Goal: Task Accomplishment & Management: Complete application form

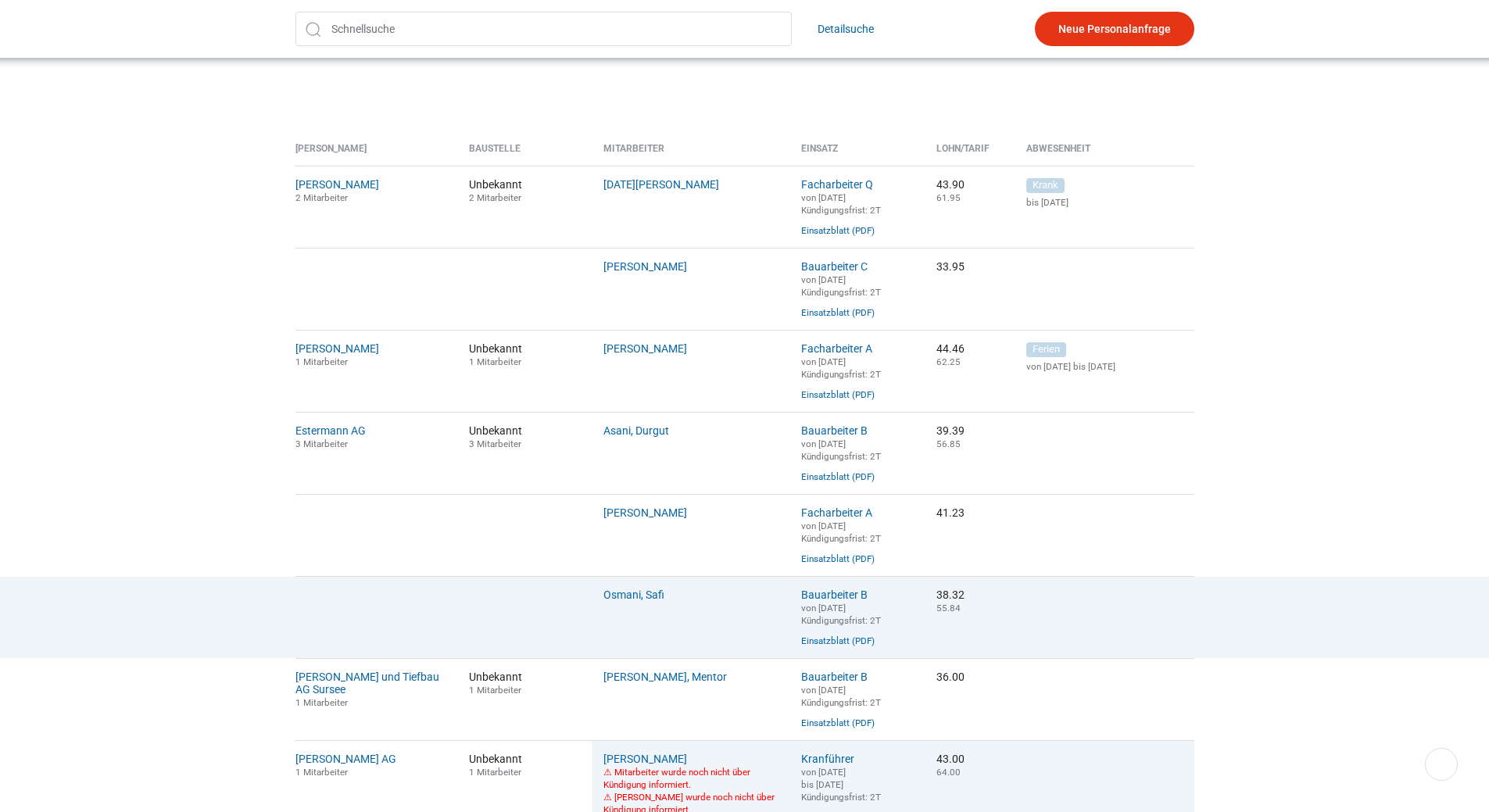
scroll to position [547, 0]
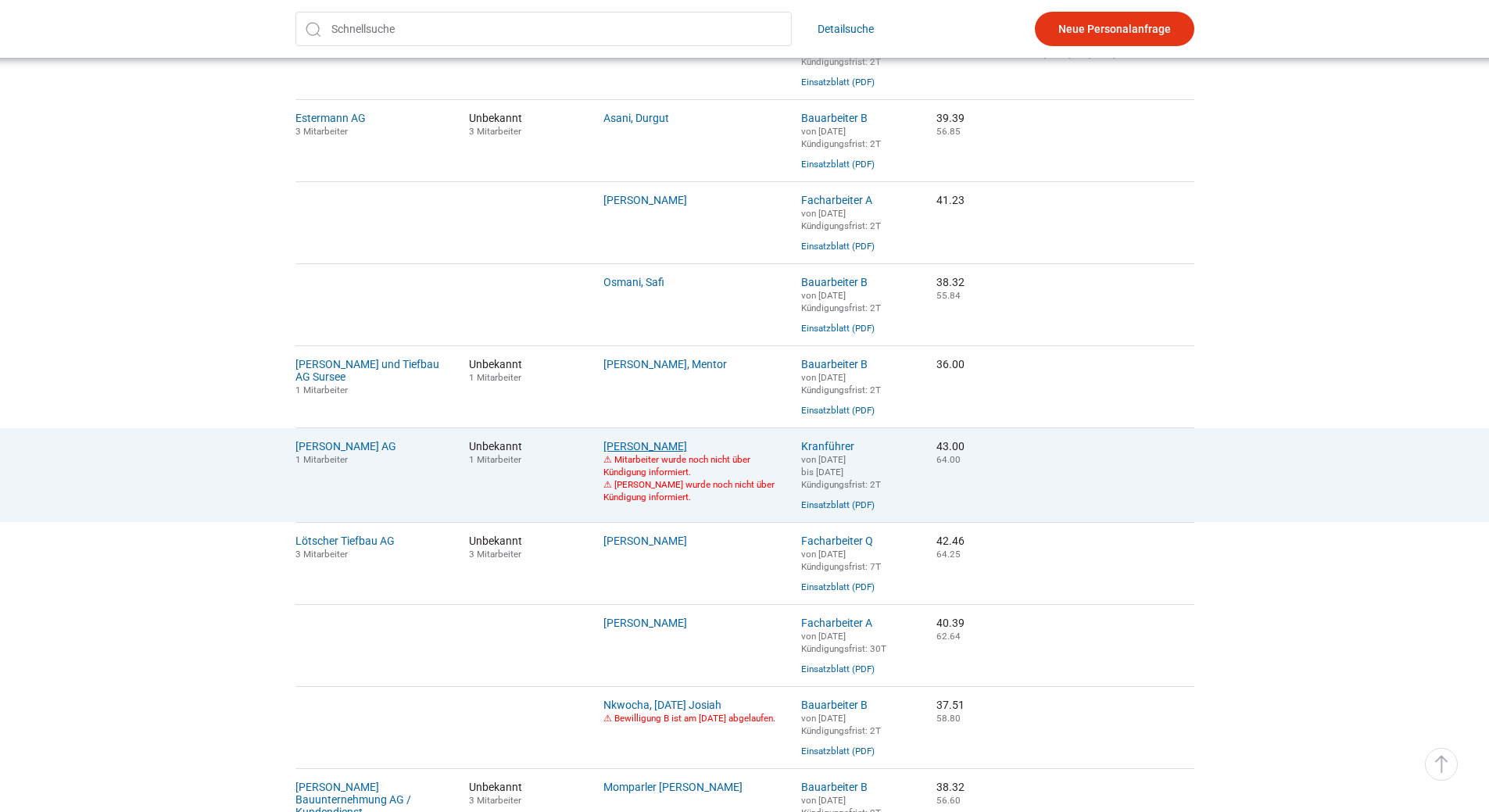
click at [658, 453] on link "Katsch, Dennis Max" at bounding box center [646, 446] width 84 height 13
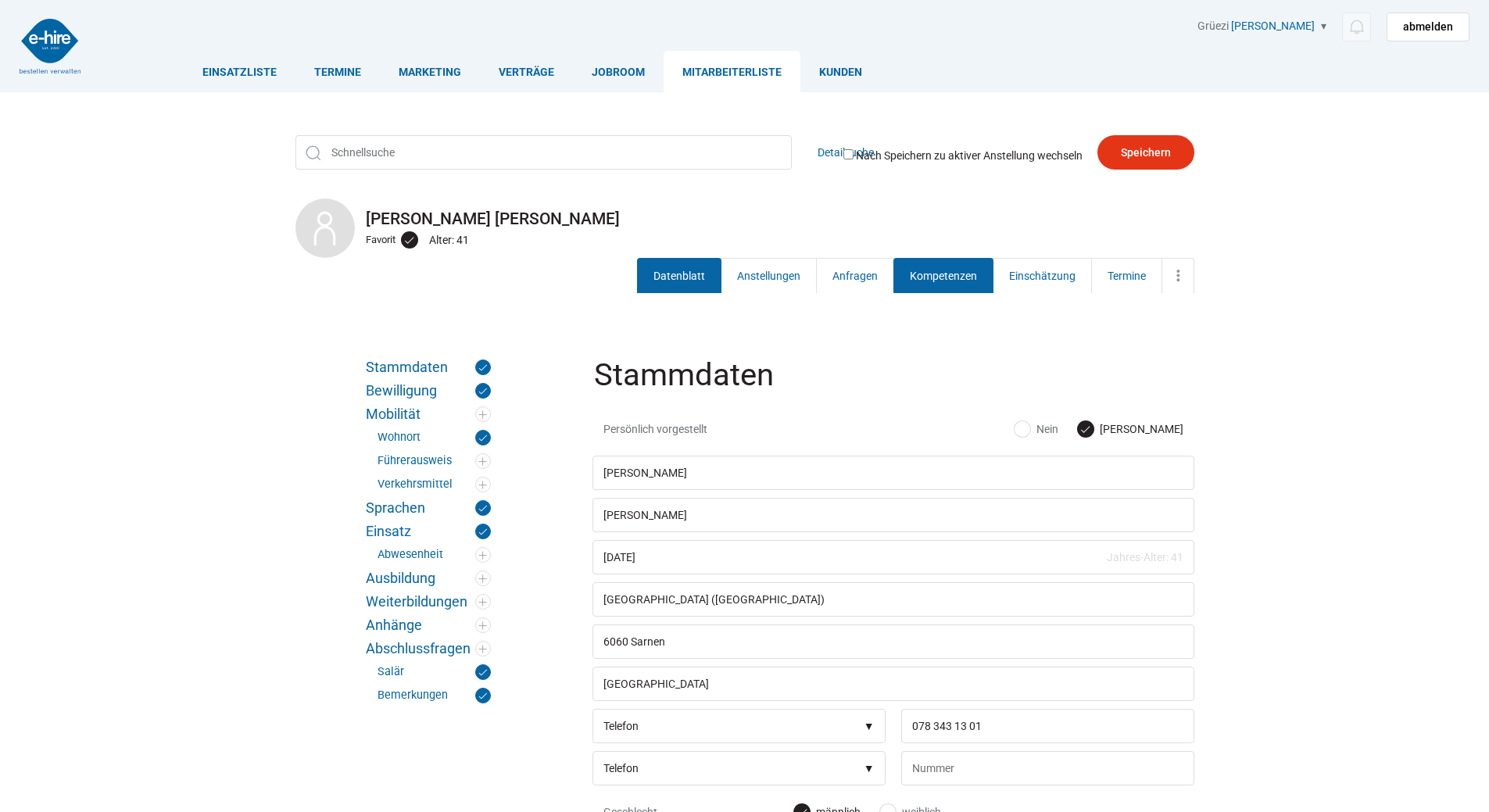
click at [966, 276] on link "Kompetenzen" at bounding box center [944, 275] width 100 height 36
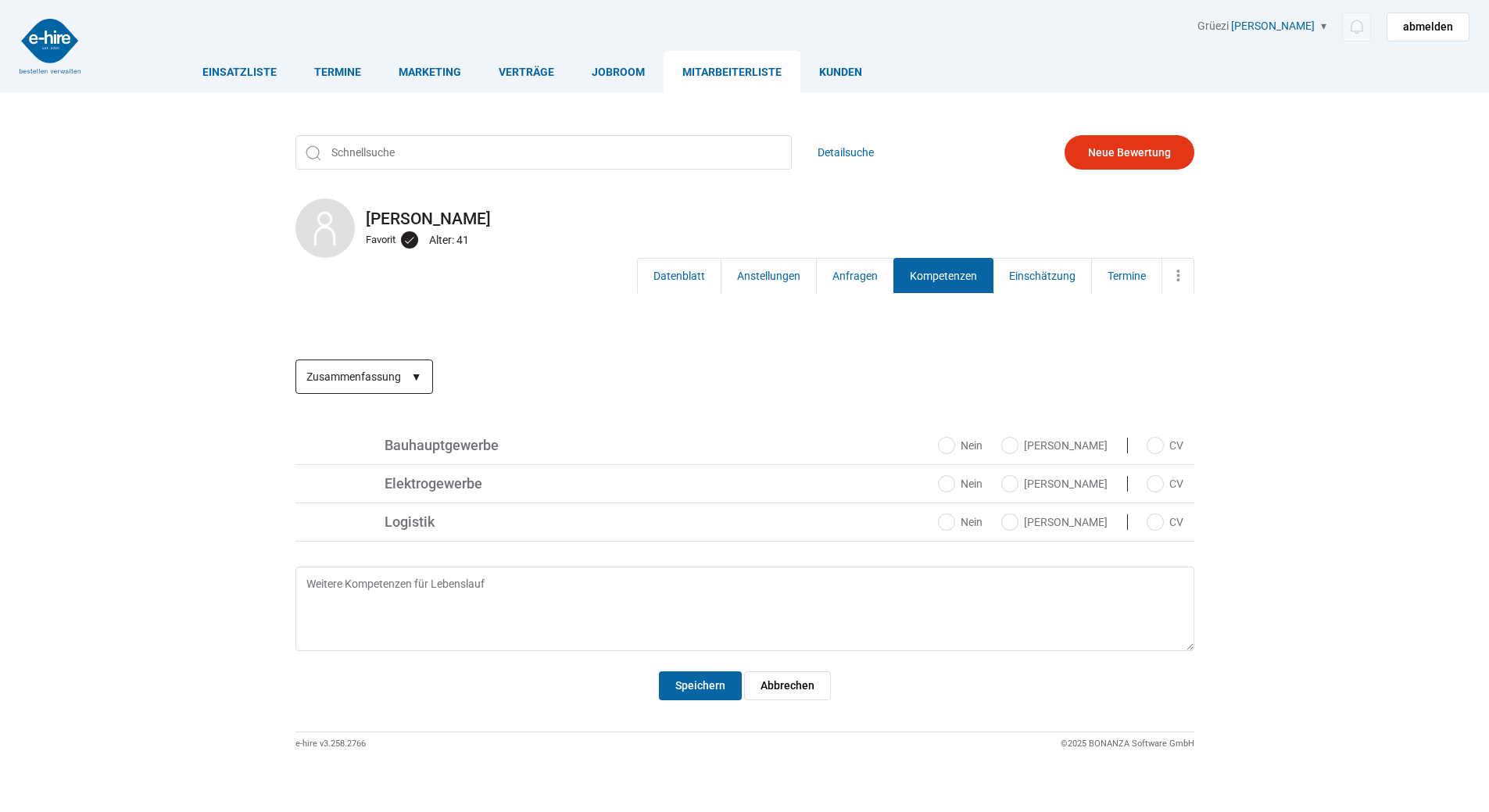
click at [399, 370] on select "Zusammenfassung Neue Bewertung" at bounding box center [364, 377] width 138 height 35
select select "-1"
click at [296, 359] on select "Zusammenfassung Neue Bewertung" at bounding box center [364, 377] width 138 height 35
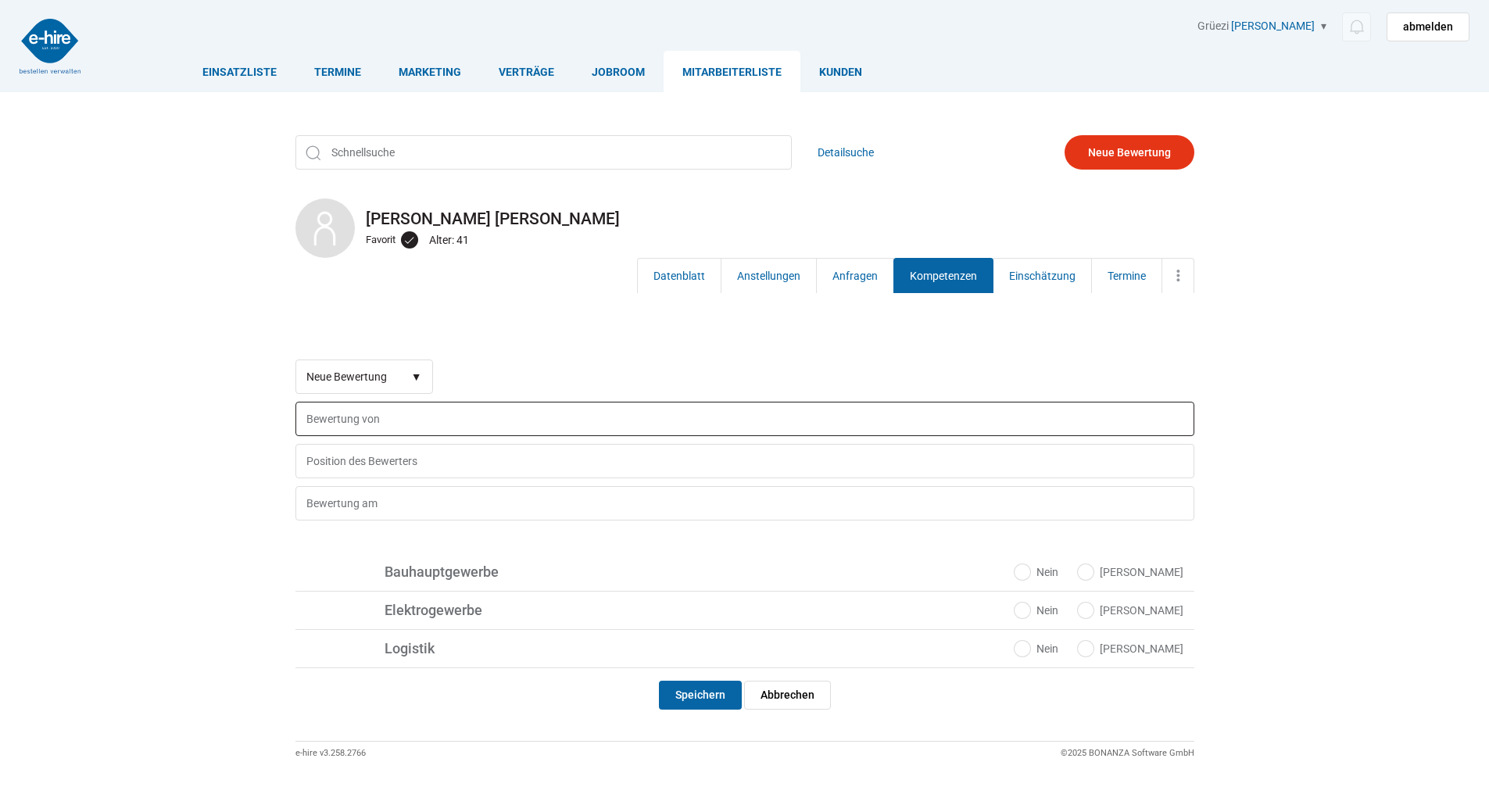
click at [347, 418] on input "text" at bounding box center [745, 419] width 899 height 35
type input "Me"
click at [344, 504] on input "text" at bounding box center [745, 503] width 899 height 35
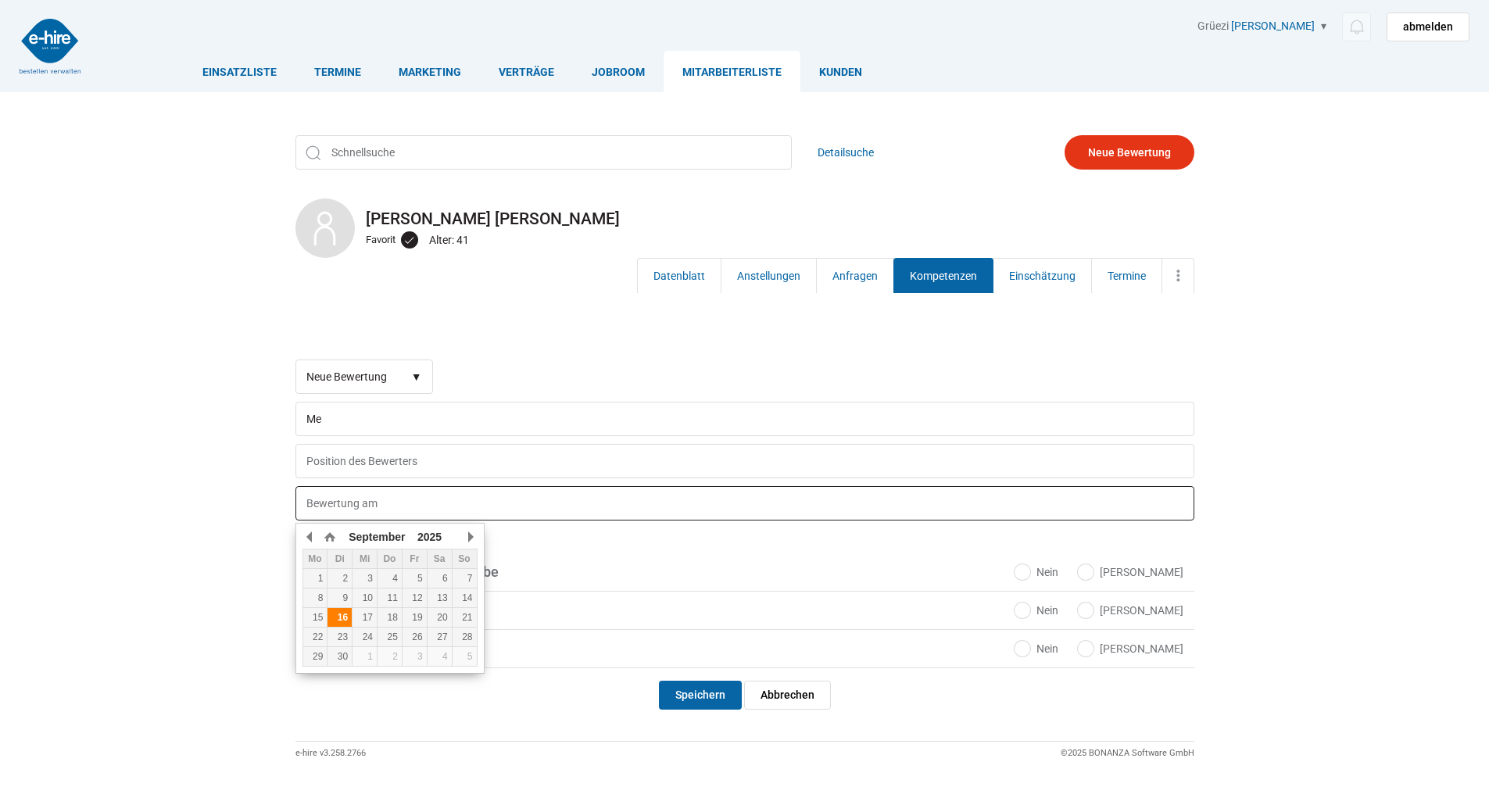
click at [341, 617] on div "16" at bounding box center [339, 618] width 25 height 11
type input "16.09.2025"
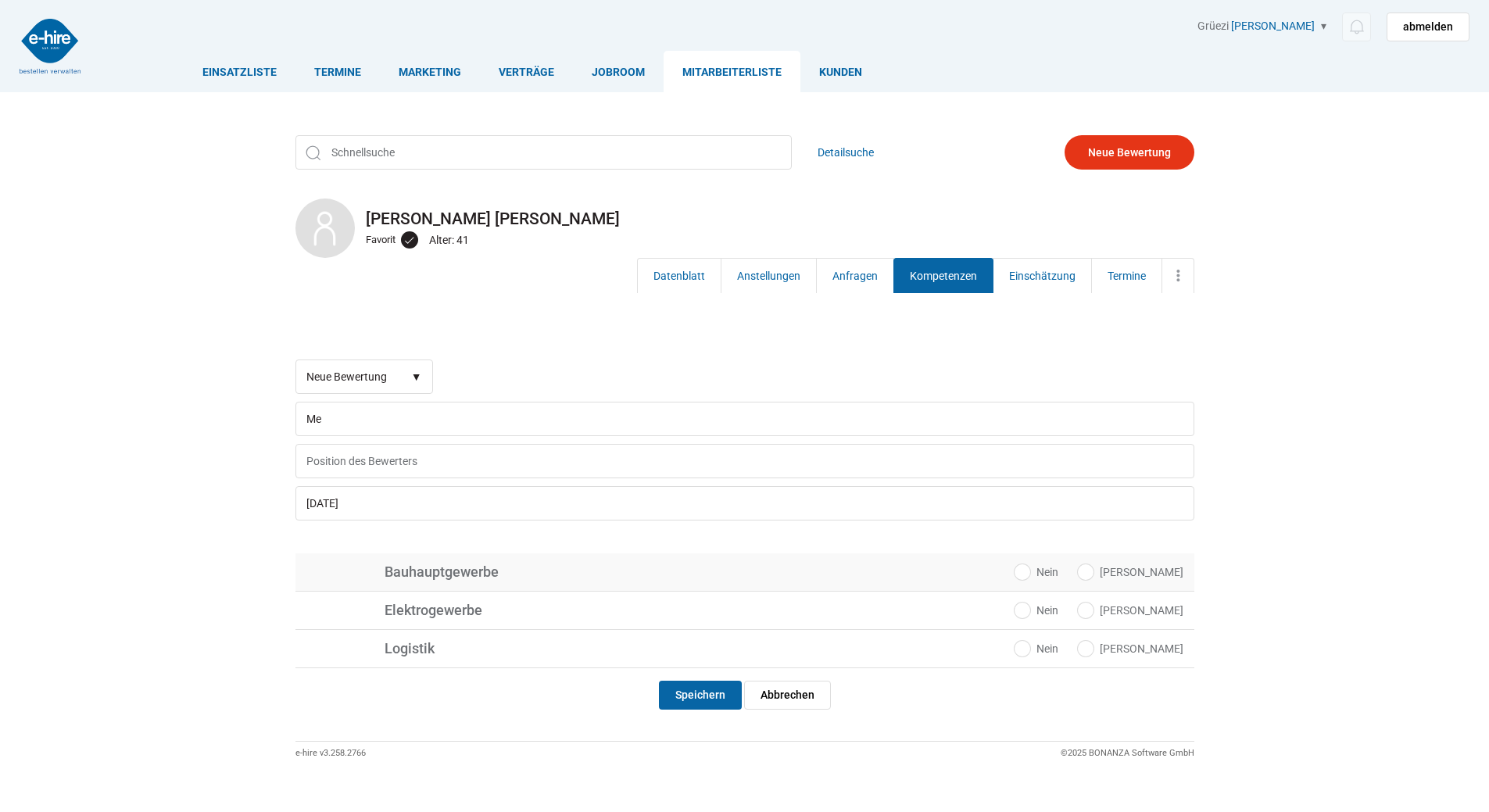
click at [1156, 577] on label "[PERSON_NAME]" at bounding box center [1131, 572] width 106 height 16
radio input "true"
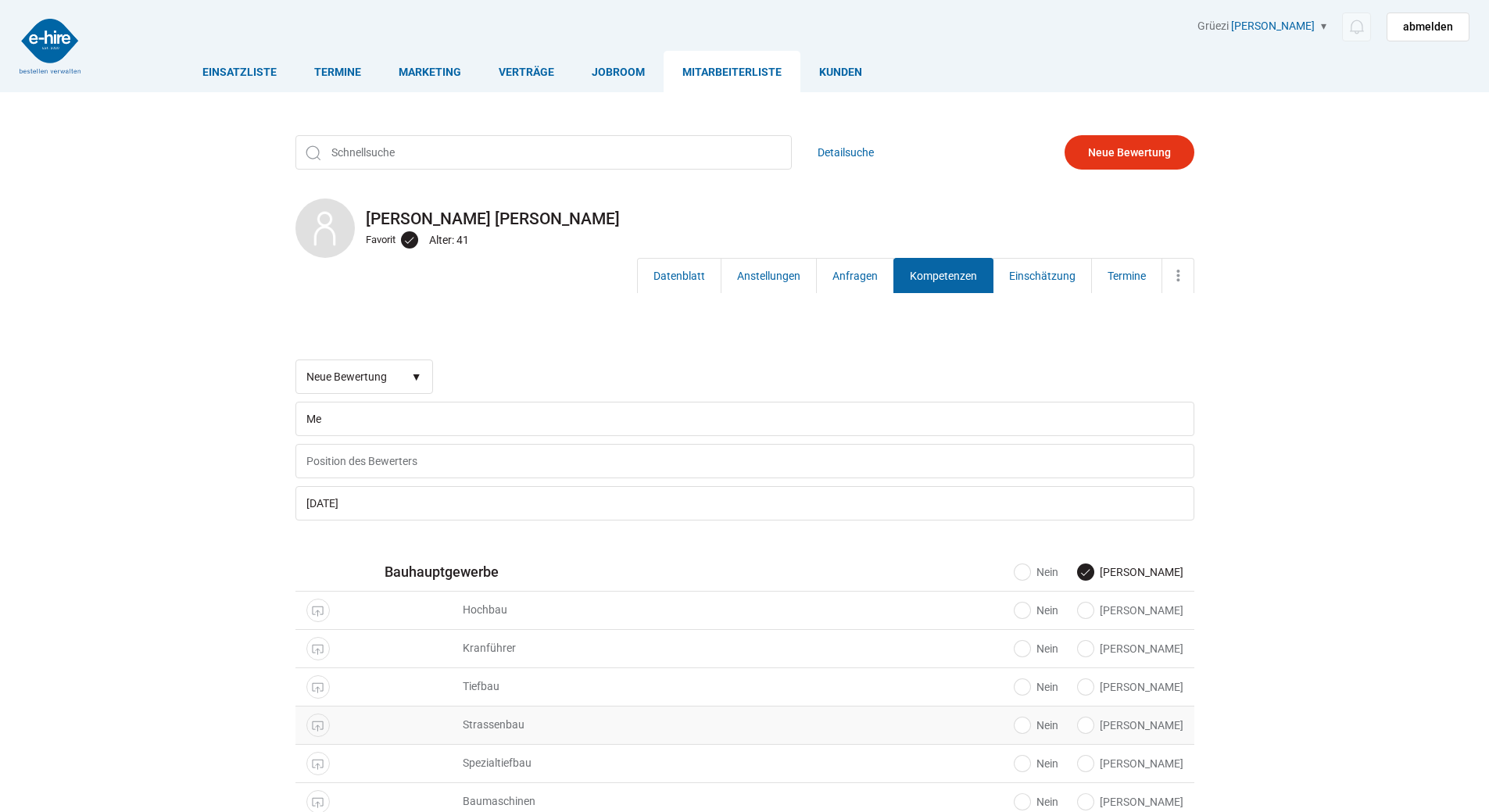
scroll to position [313, 0]
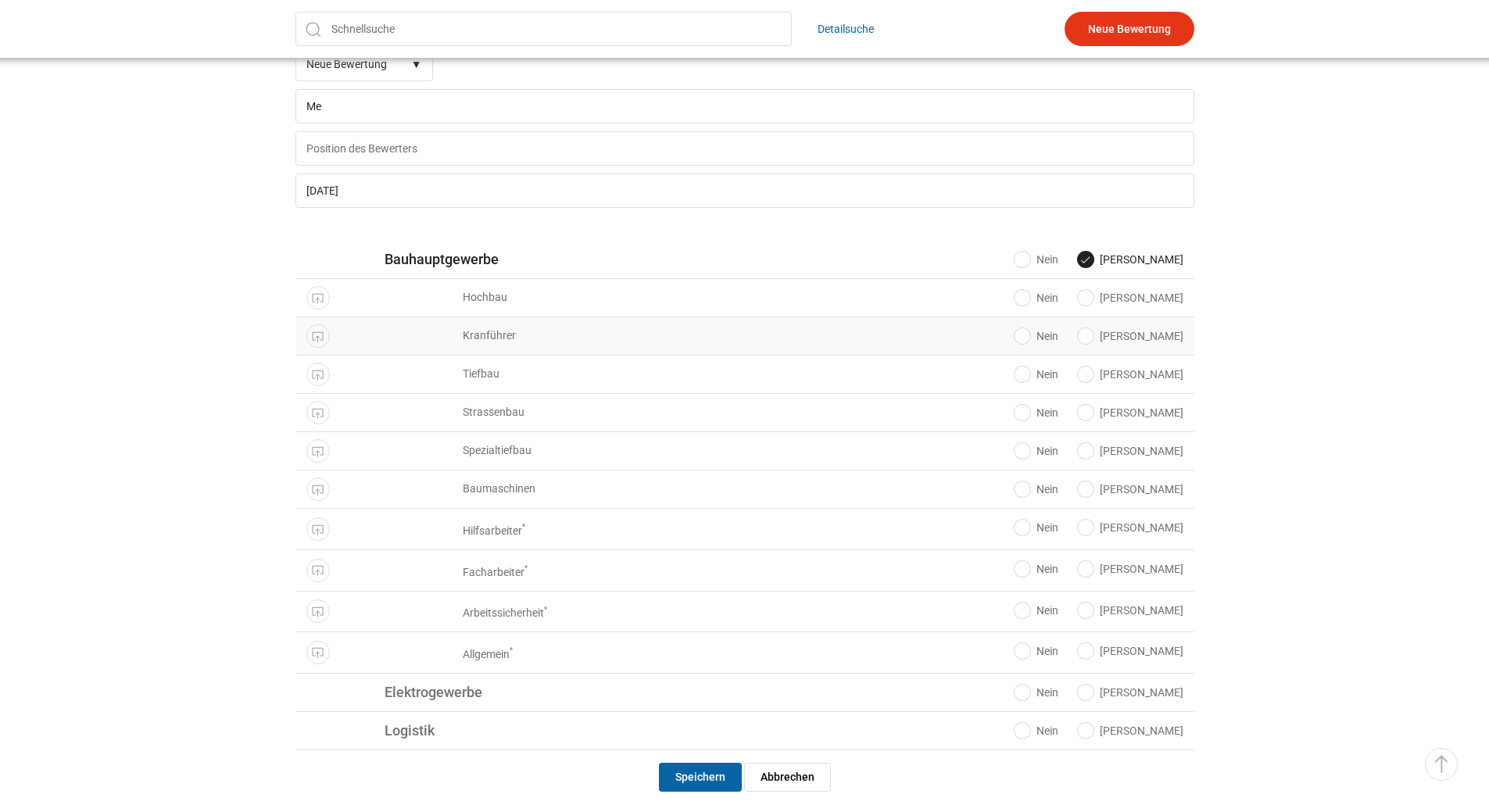
click at [1164, 340] on label "Ja" at bounding box center [1131, 336] width 106 height 16
radio input "true"
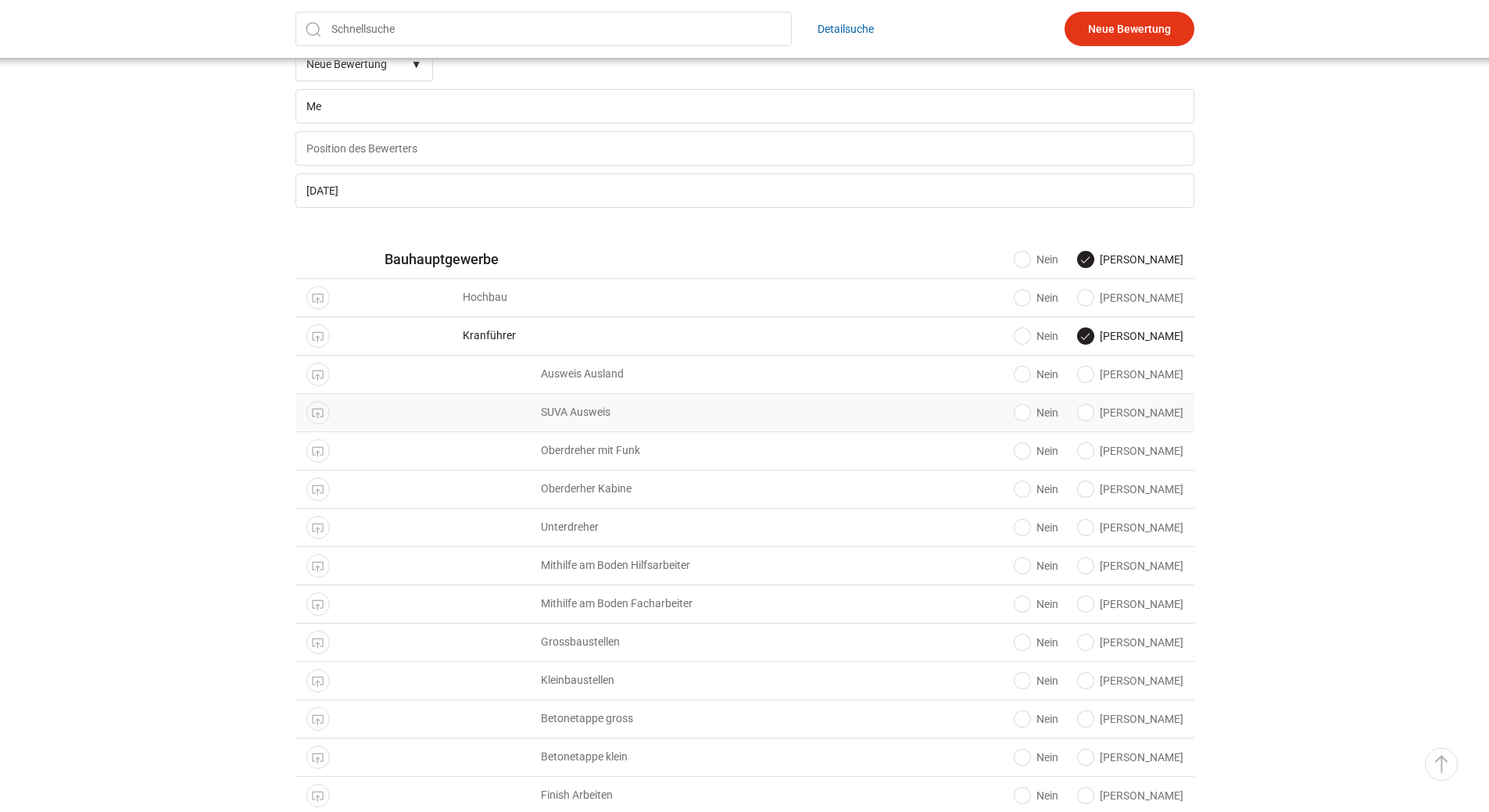
click at [1155, 419] on label "Ja" at bounding box center [1131, 412] width 106 height 16
radio input "true"
click at [1159, 455] on label "Ja" at bounding box center [1131, 451] width 106 height 16
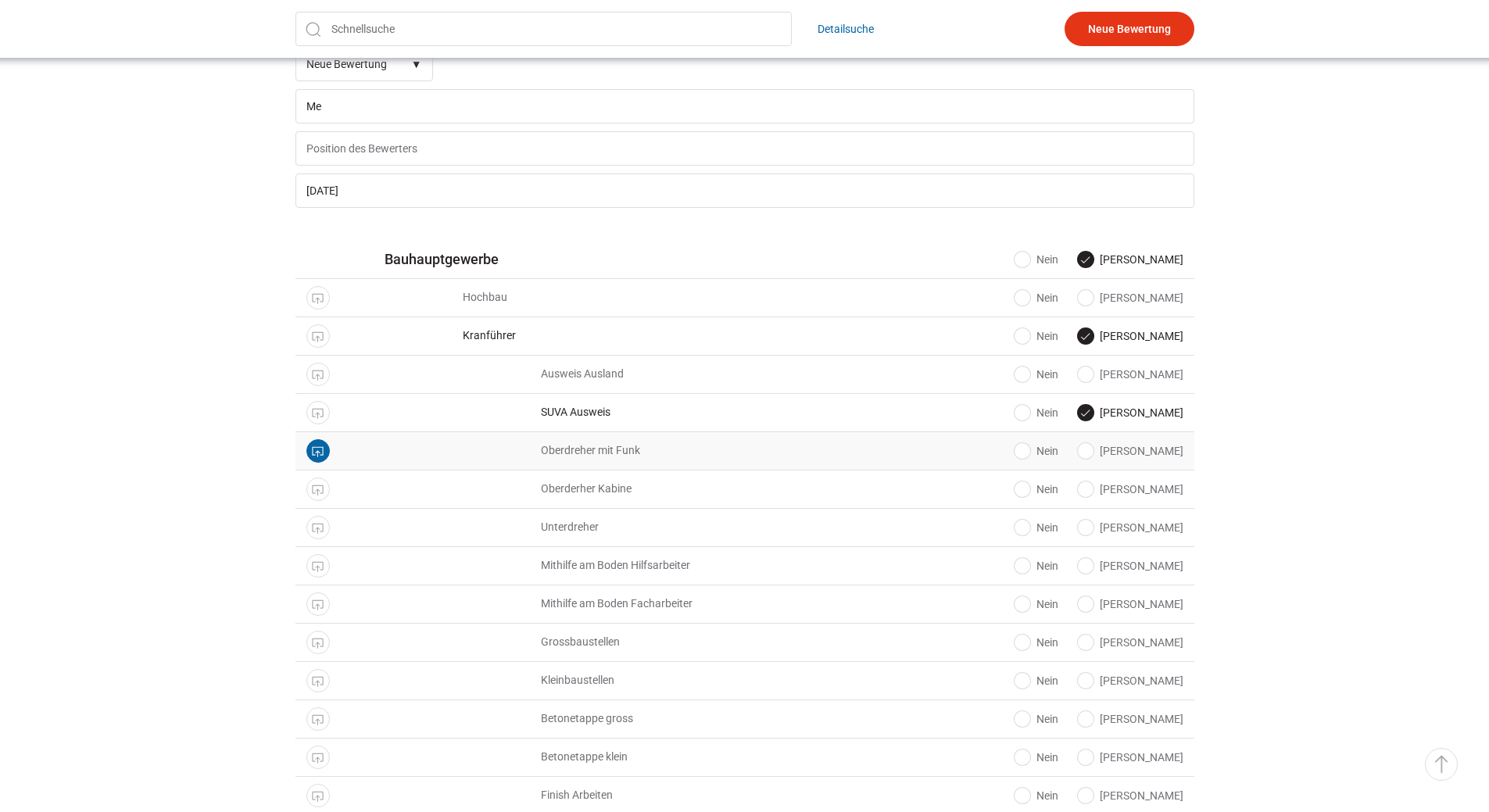
radio input "true"
click at [1155, 491] on label "[PERSON_NAME]" at bounding box center [1131, 489] width 106 height 16
radio input "true"
click at [1163, 573] on label "Ja" at bounding box center [1131, 566] width 106 height 16
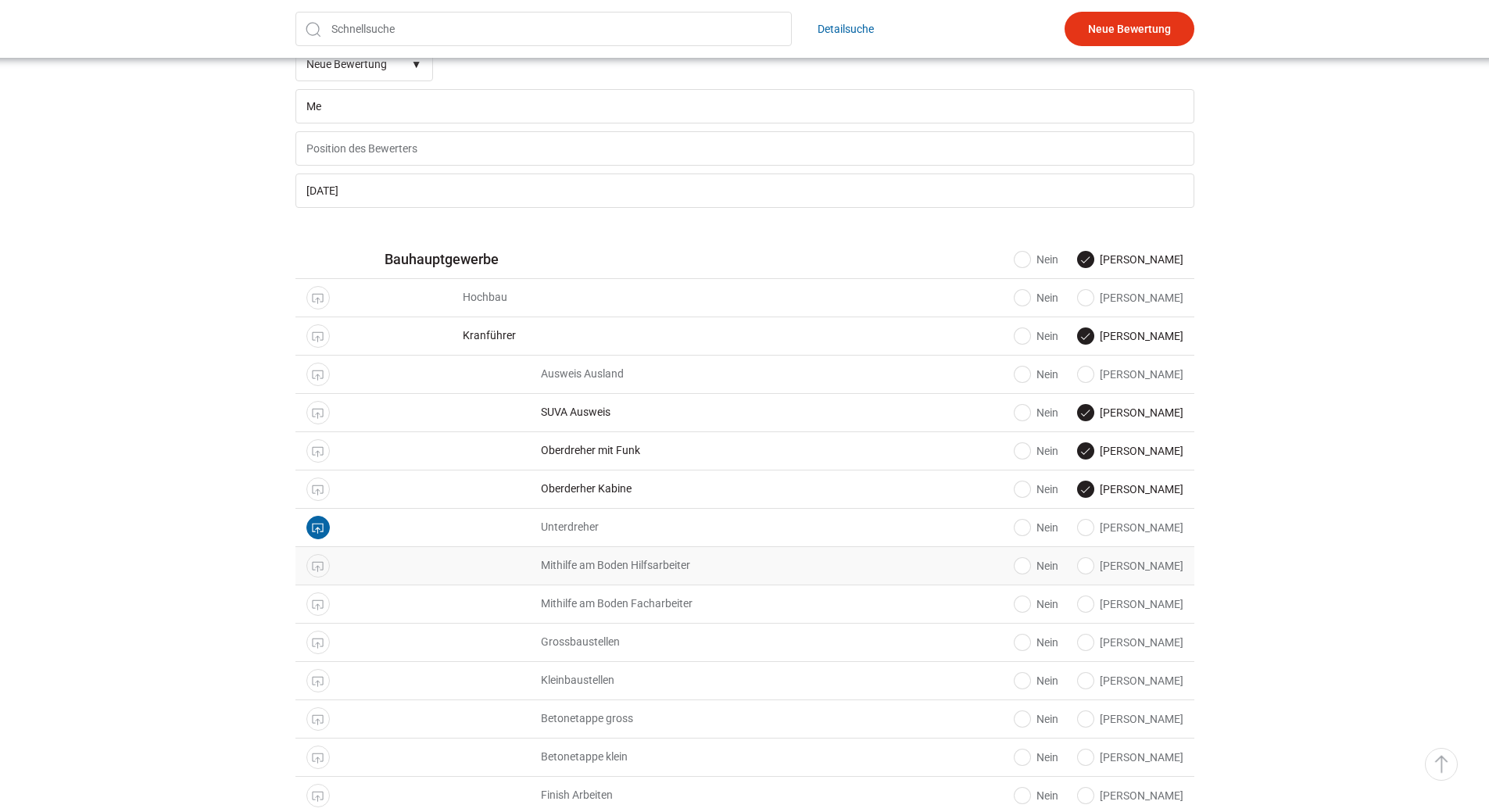
radio input "true"
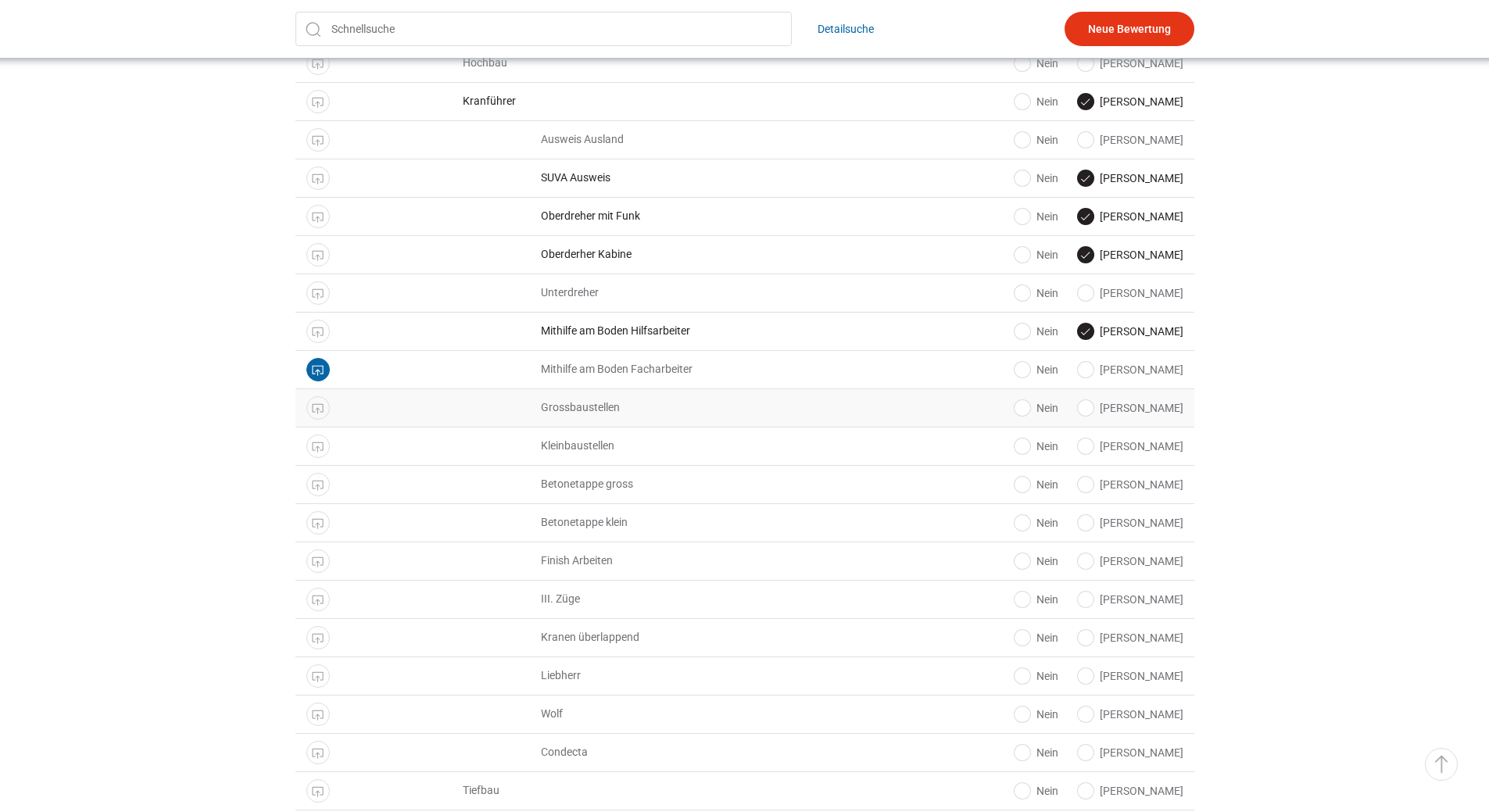
click at [1162, 415] on label "Ja" at bounding box center [1131, 408] width 106 height 16
radio input "true"
click at [1154, 488] on label "Ja" at bounding box center [1131, 484] width 106 height 16
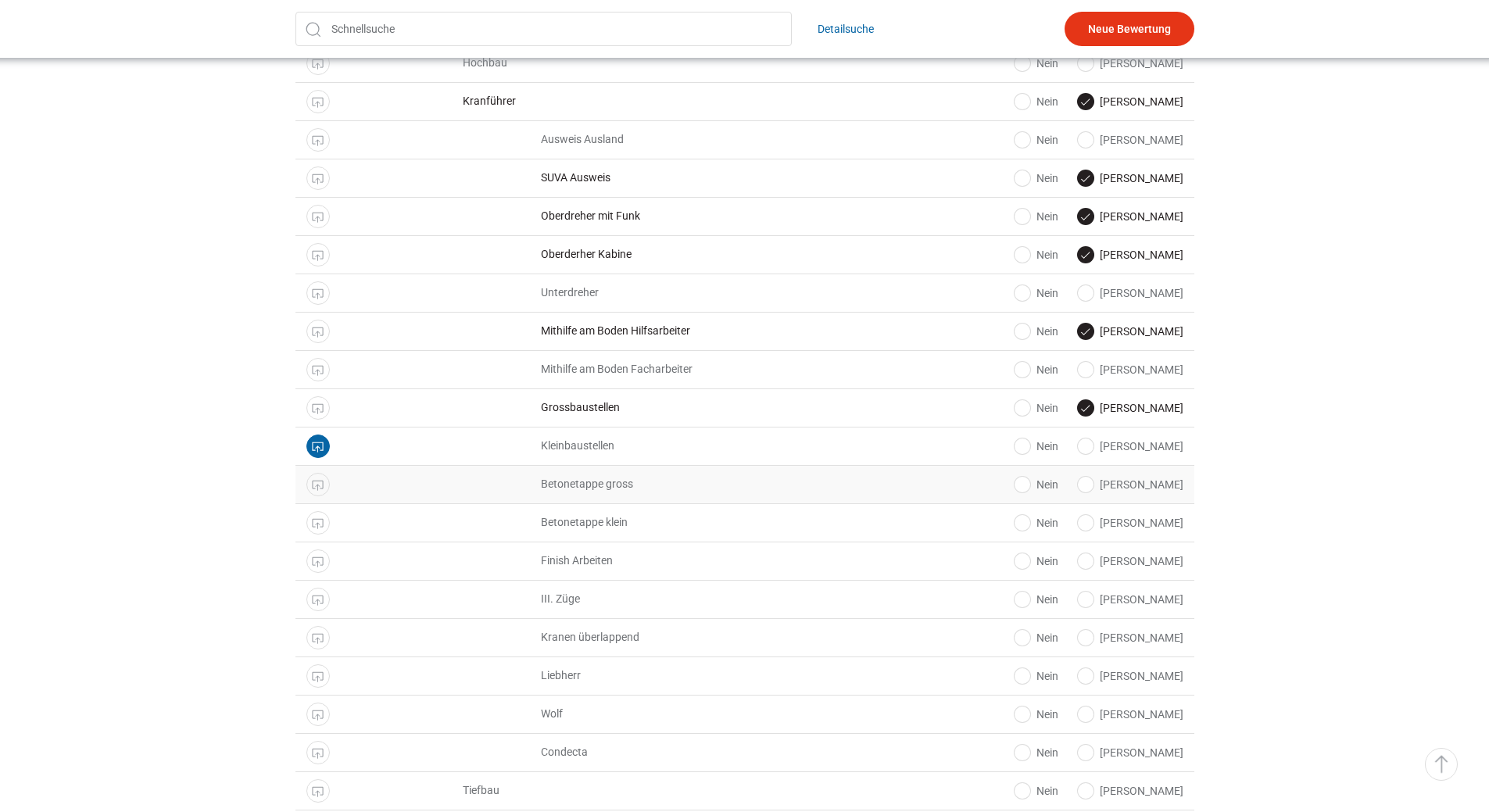
radio input "true"
click at [1155, 562] on label "Ja" at bounding box center [1131, 561] width 106 height 16
radio input "true"
click at [1156, 607] on label "Ja" at bounding box center [1131, 600] width 106 height 16
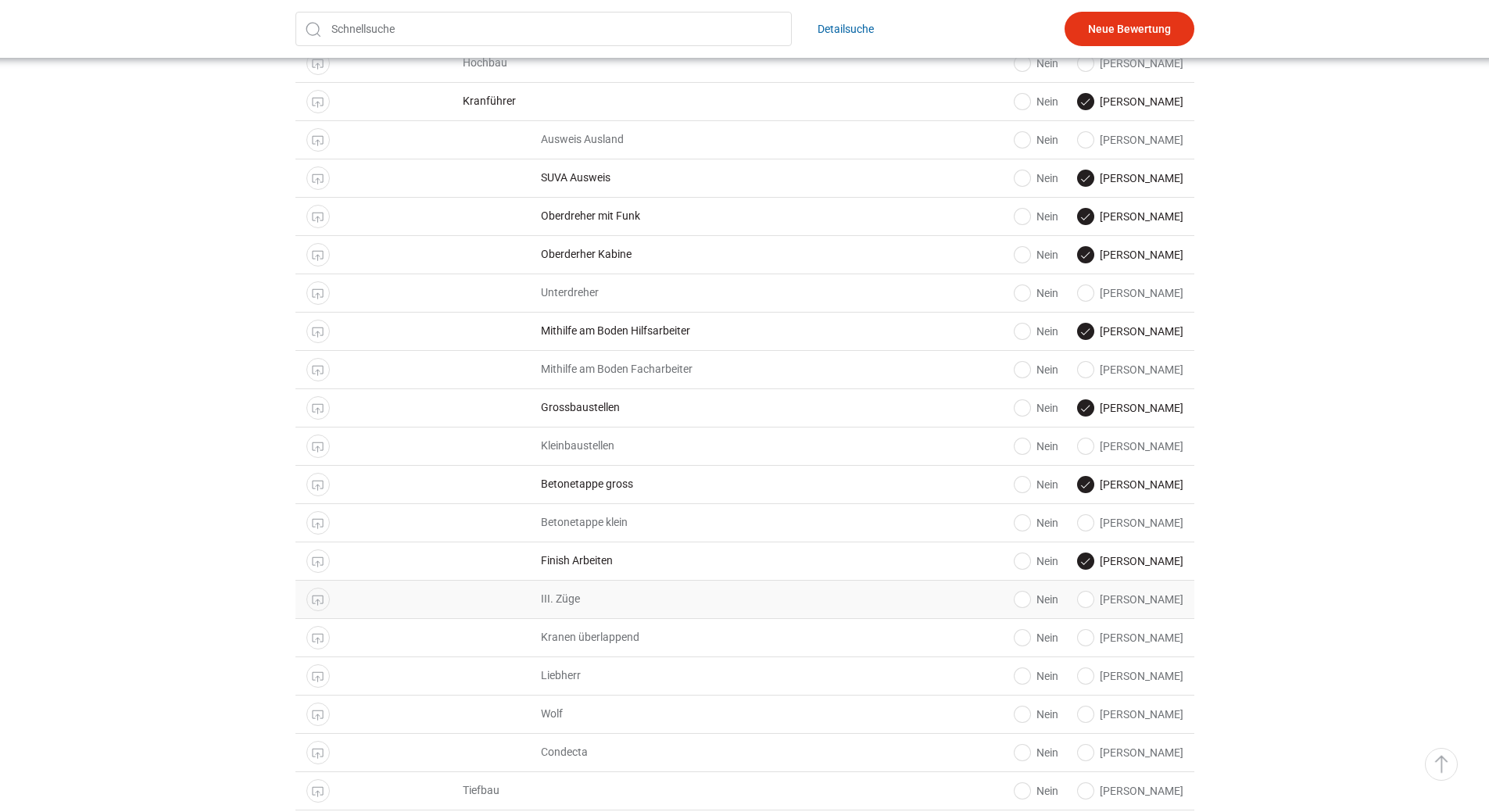
radio input "true"
click at [1157, 645] on label "Ja" at bounding box center [1131, 637] width 106 height 16
radio input "true"
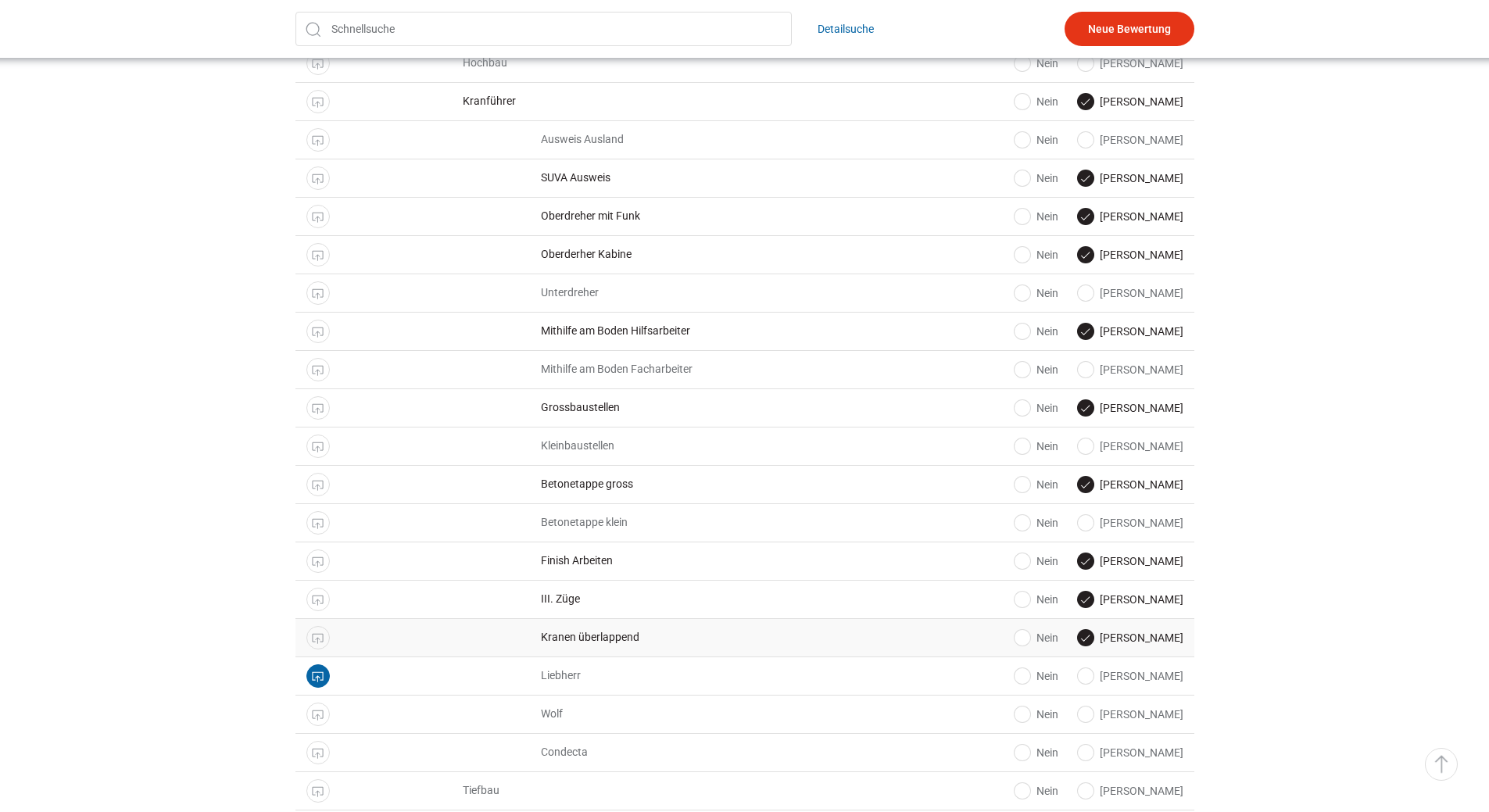
scroll to position [703, 0]
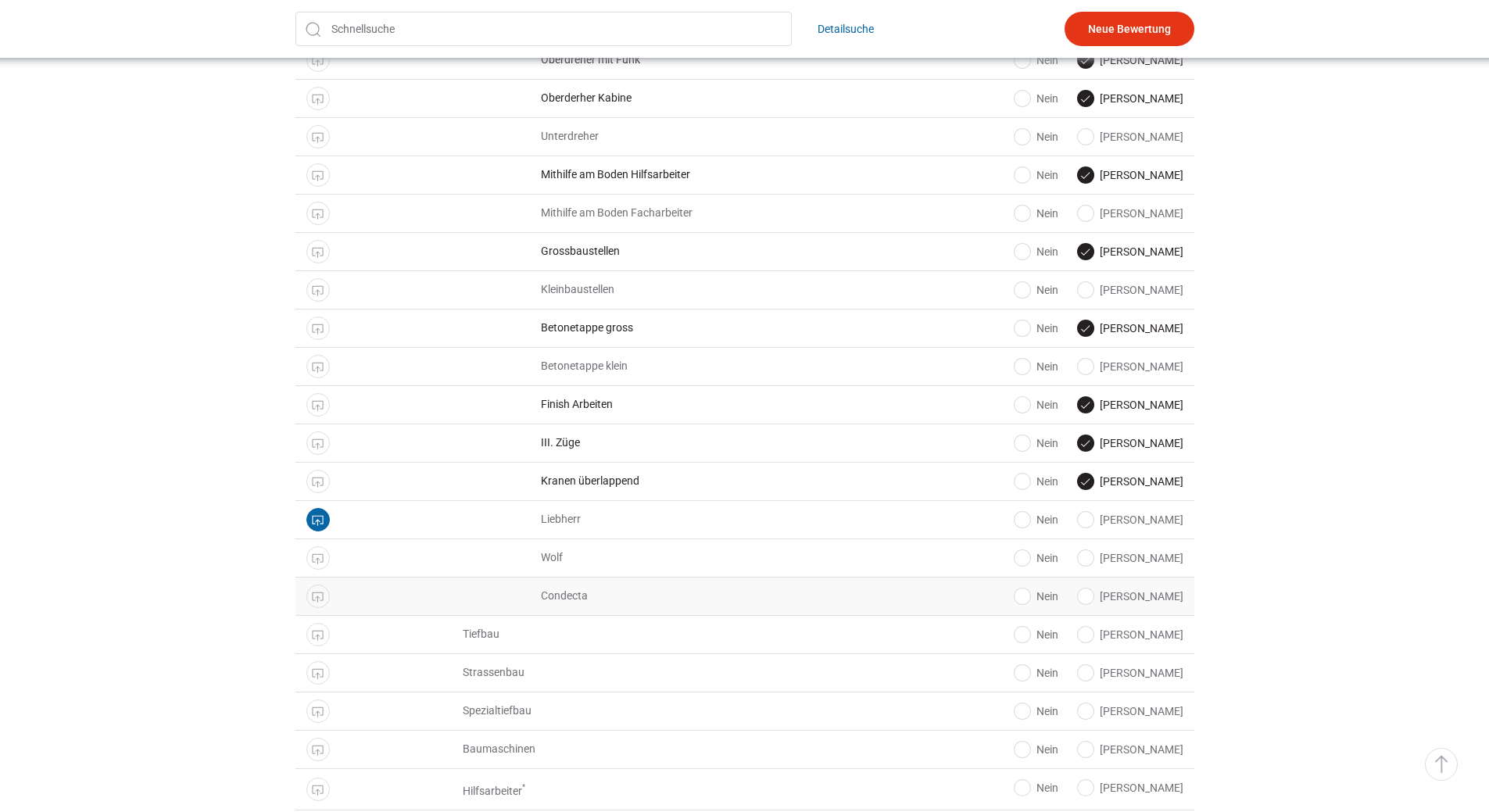
click at [1158, 600] on label "Ja" at bounding box center [1131, 596] width 106 height 16
radio input "true"
click at [1159, 566] on label "Ja" at bounding box center [1131, 558] width 106 height 16
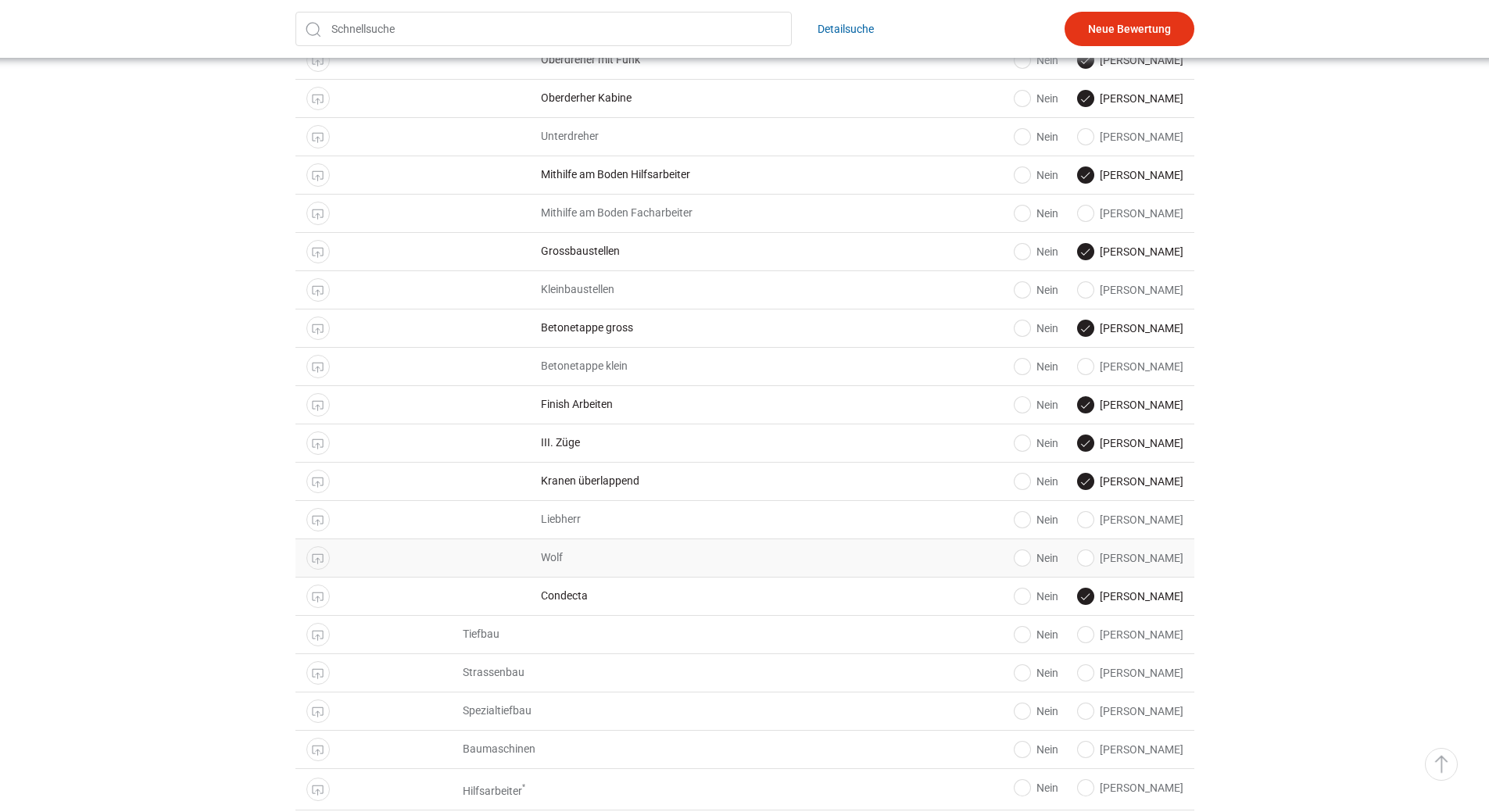
radio input "true"
click at [1158, 534] on div "Ja Nein Public Display Liebherr" at bounding box center [745, 520] width 899 height 38
click at [1152, 519] on label "Ja" at bounding box center [1131, 520] width 106 height 16
radio input "true"
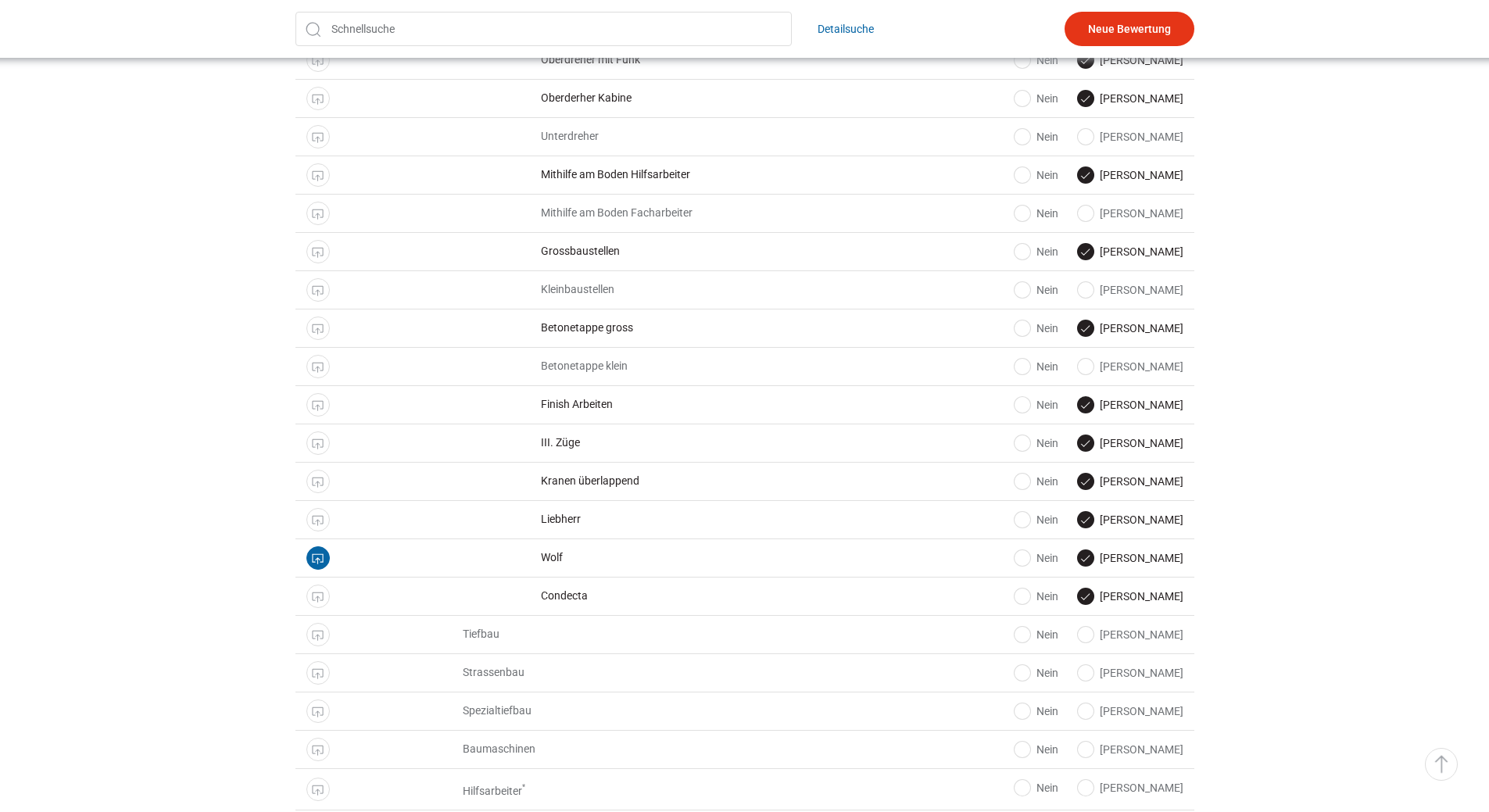
scroll to position [1088, 0]
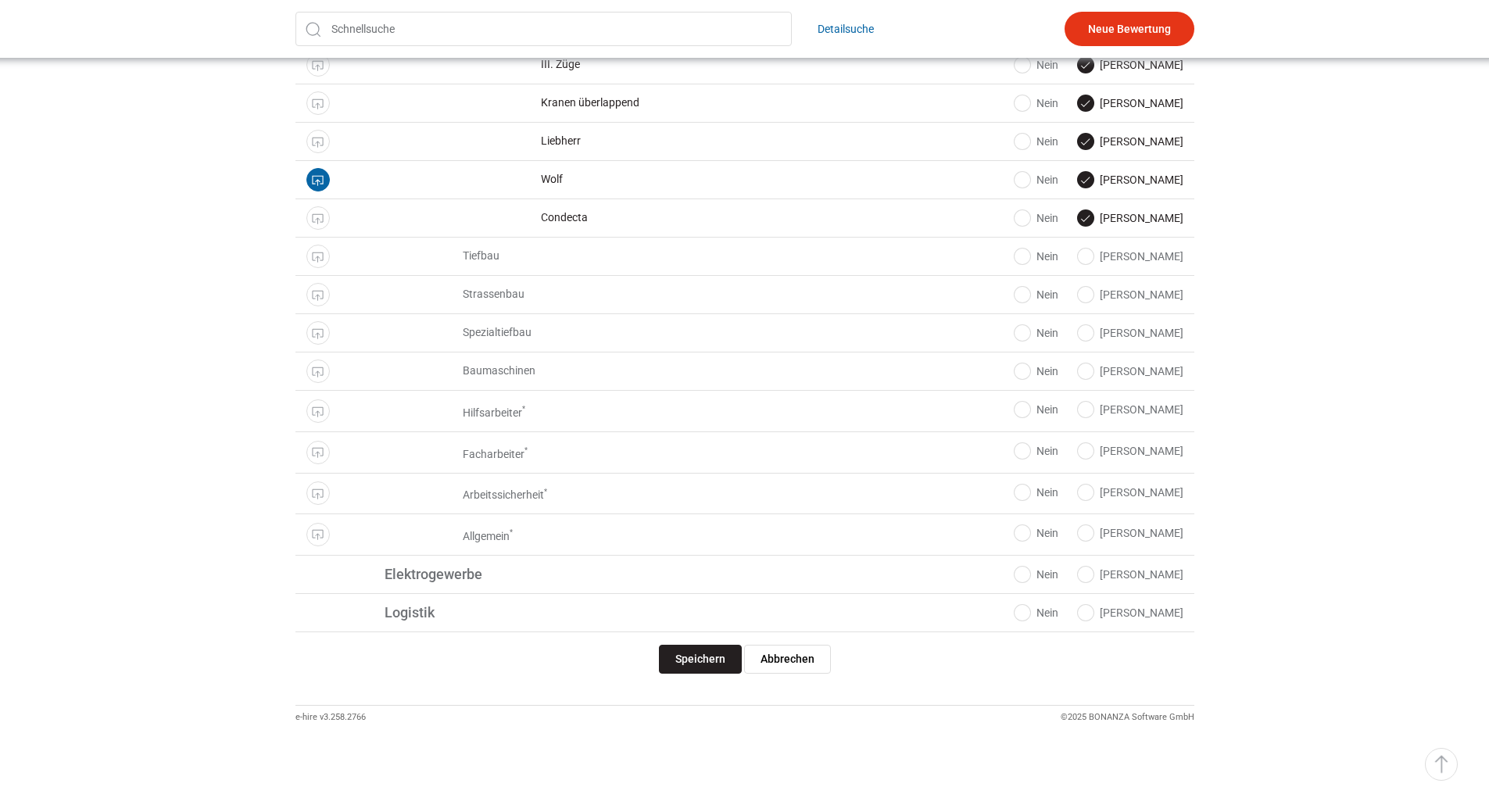
click at [705, 658] on input "Speichern" at bounding box center [700, 659] width 83 height 29
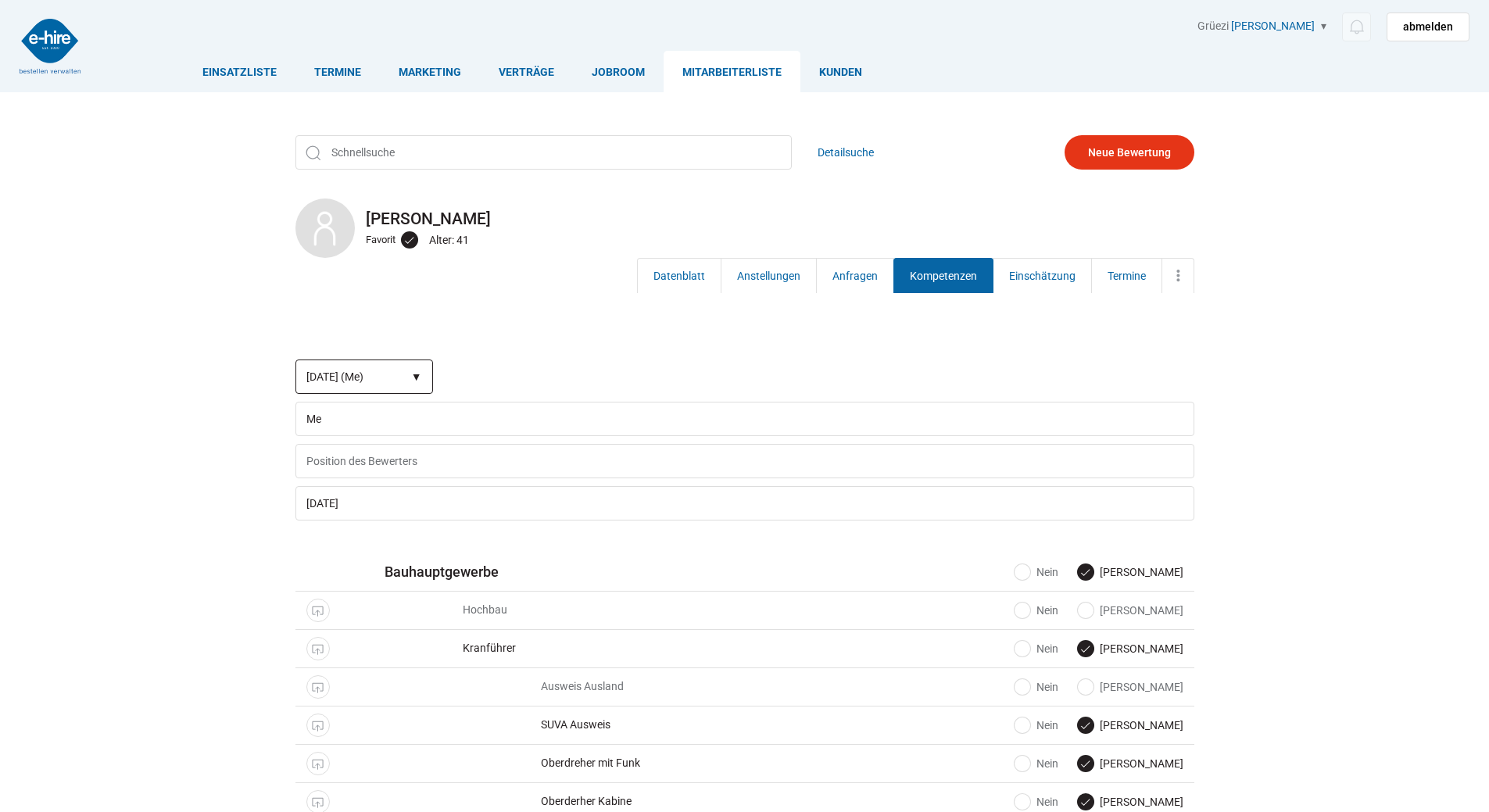
click at [417, 378] on select "Zusammenfassung 16.09.2025 (Me) Neue Bewertung" at bounding box center [364, 377] width 138 height 35
select select "-2"
click at [296, 359] on select "Zusammenfassung 16.09.2025 (Me) Neue Bewertung" at bounding box center [364, 377] width 138 height 35
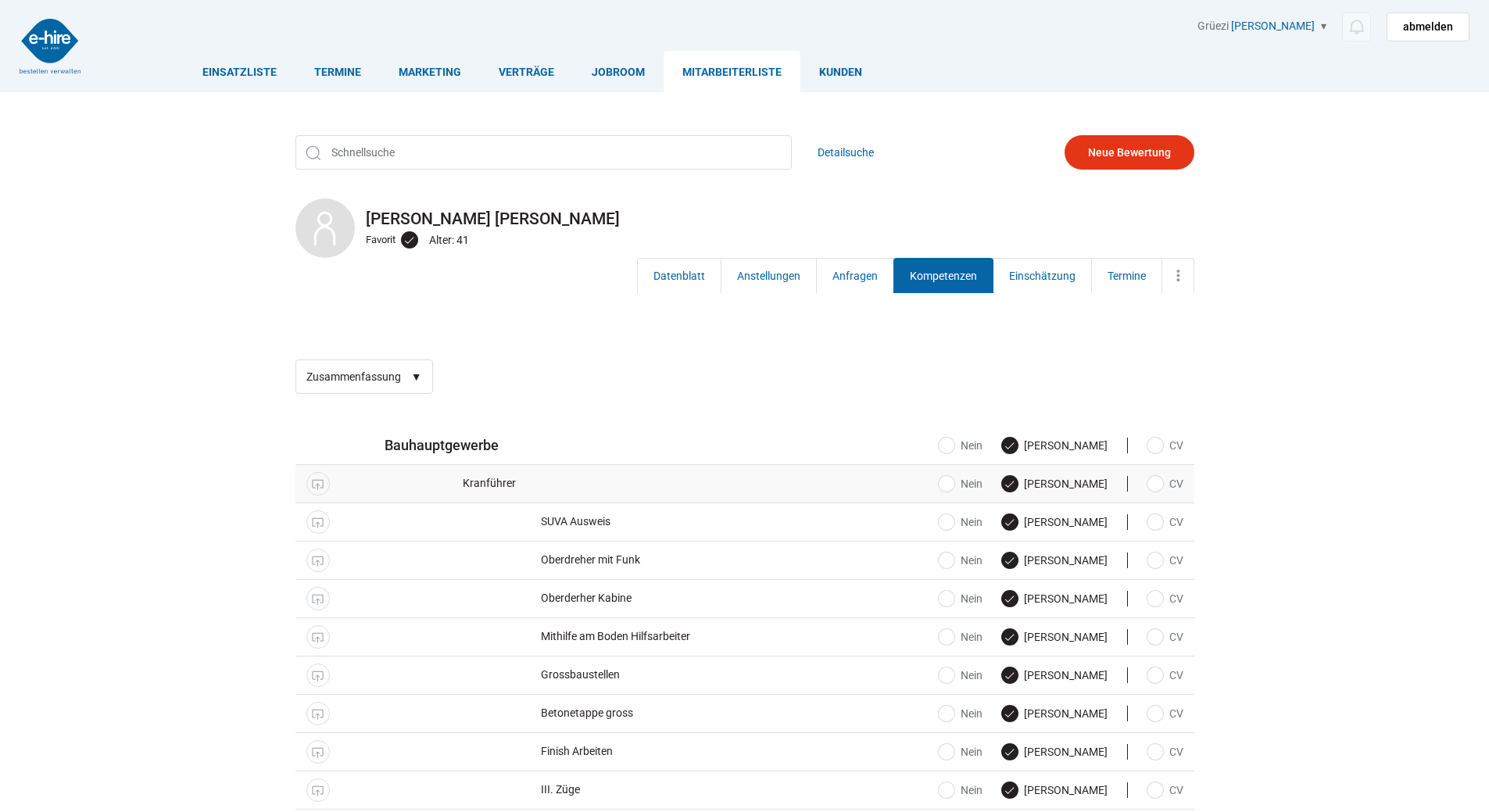
click at [1152, 484] on label "CV" at bounding box center [1155, 483] width 56 height 16
checkbox input "true"
click at [1155, 521] on label "CV" at bounding box center [1155, 522] width 56 height 16
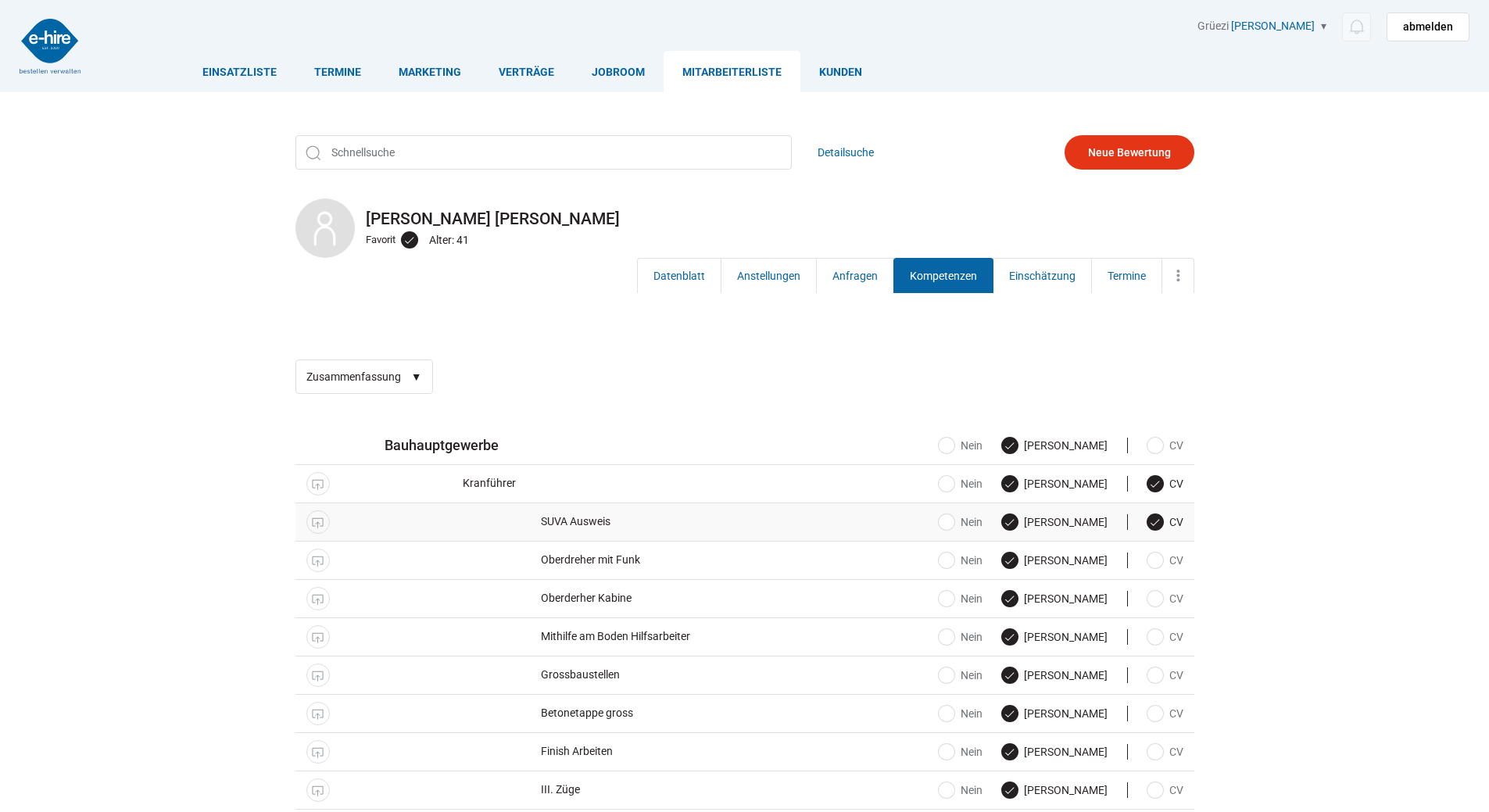
scroll to position [313, 0]
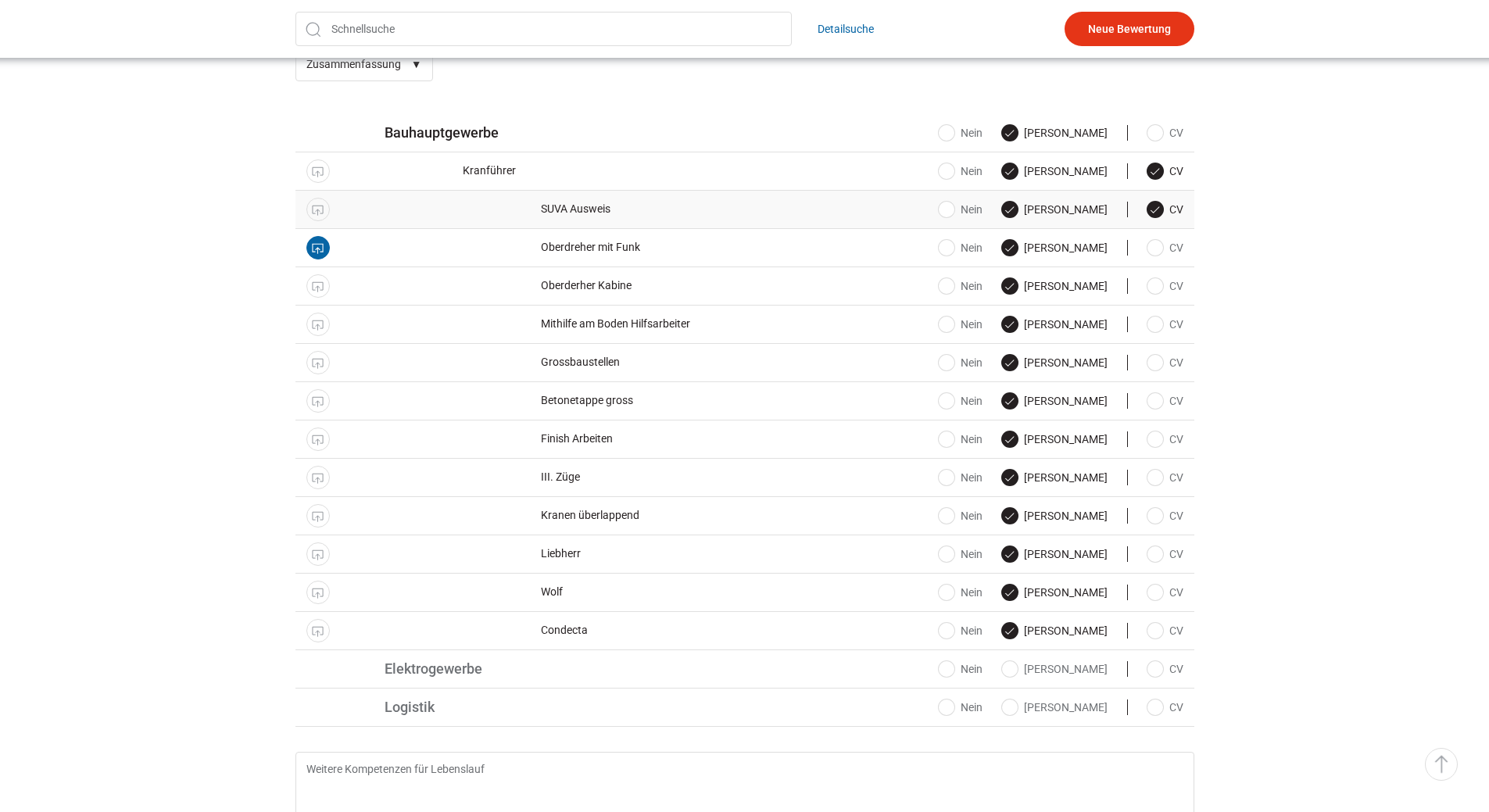
click at [1155, 206] on label "CV" at bounding box center [1155, 209] width 56 height 16
checkbox input "false"
click at [1152, 250] on label "CV" at bounding box center [1155, 248] width 56 height 16
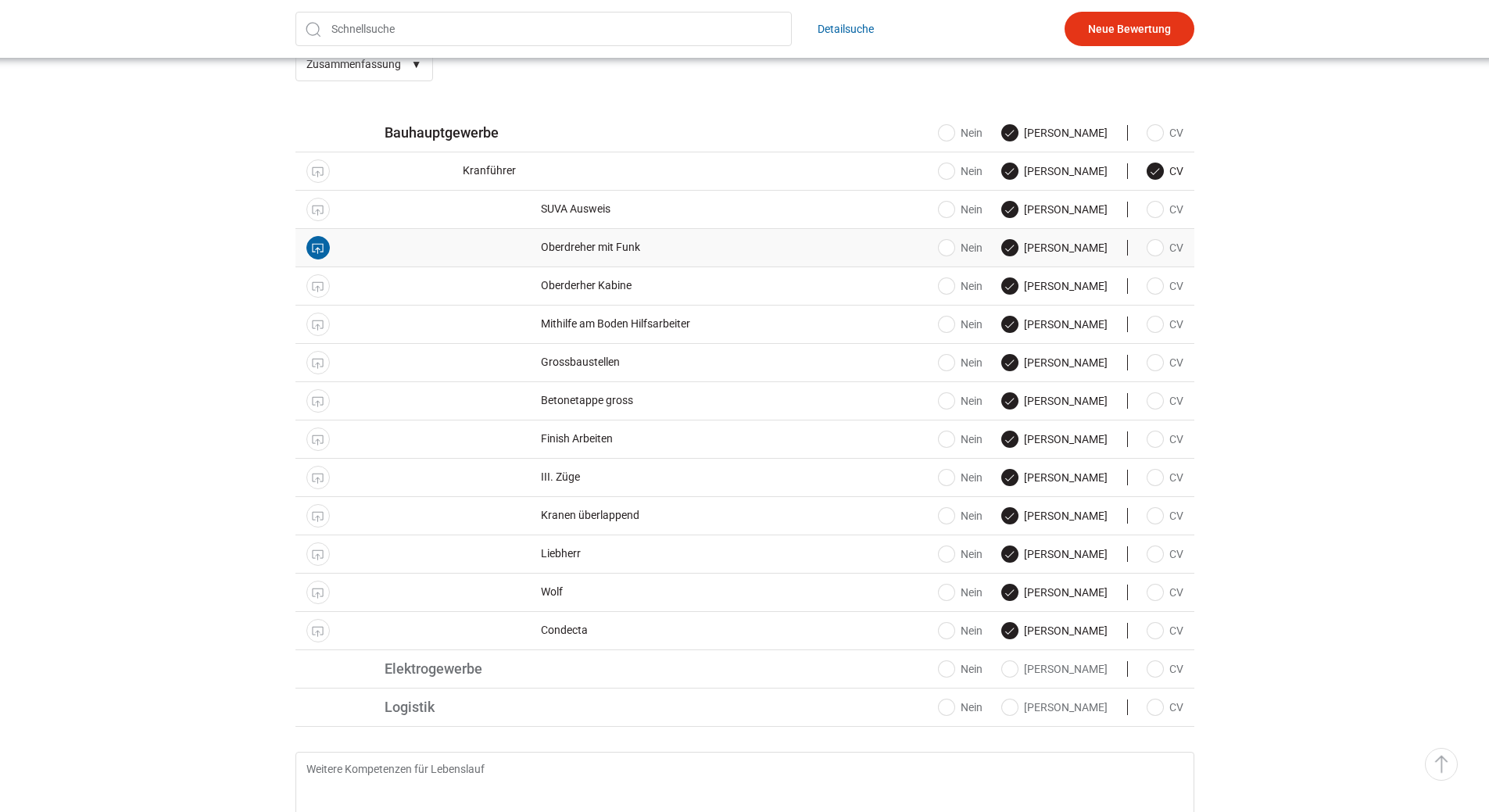
checkbox input "true"
click at [1159, 288] on label "CV" at bounding box center [1155, 286] width 56 height 16
checkbox input "true"
click at [1150, 326] on label "CV" at bounding box center [1155, 325] width 56 height 16
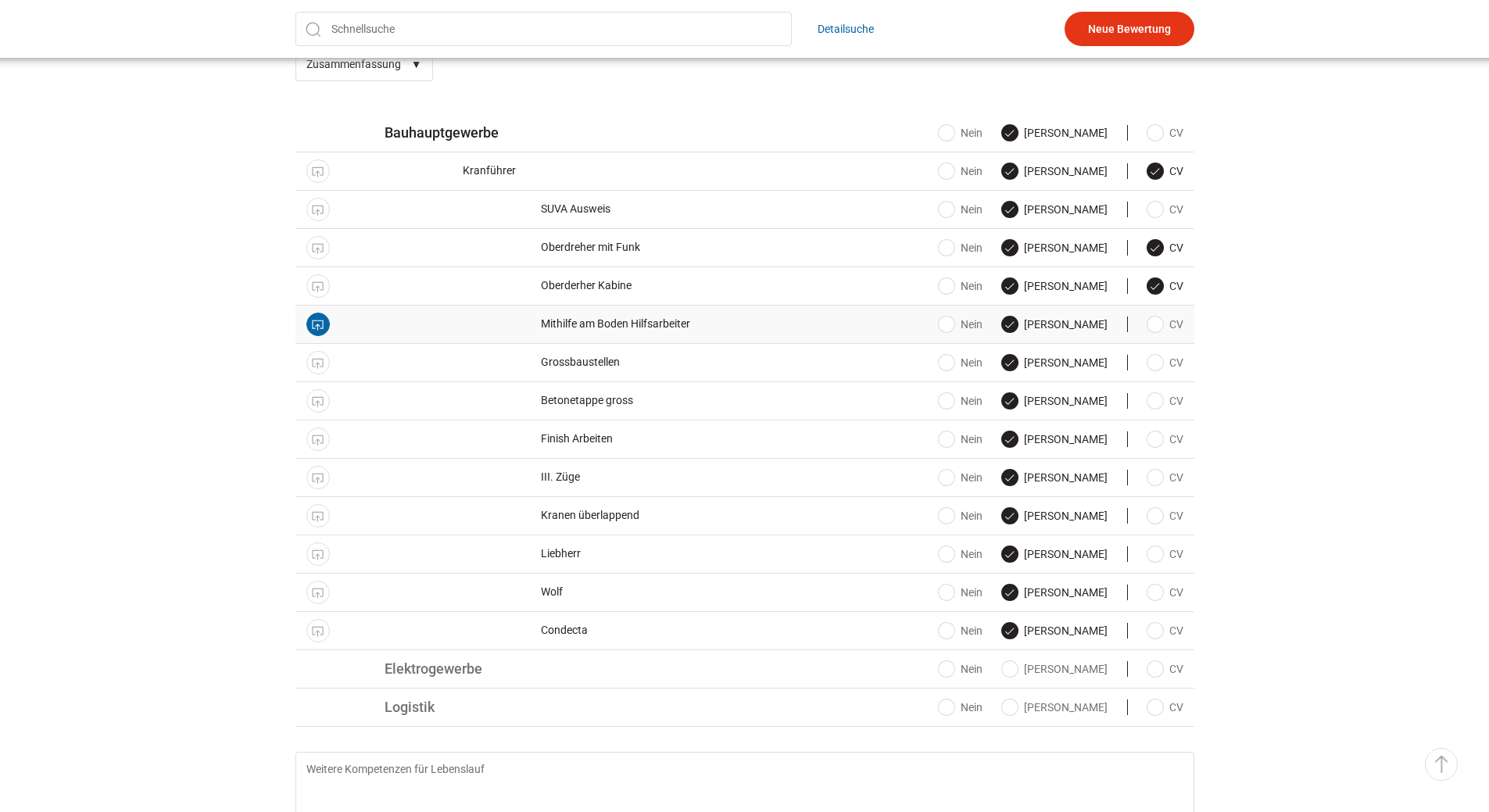
checkbox input "true"
click at [1158, 370] on label "CV" at bounding box center [1155, 363] width 56 height 16
checkbox input "true"
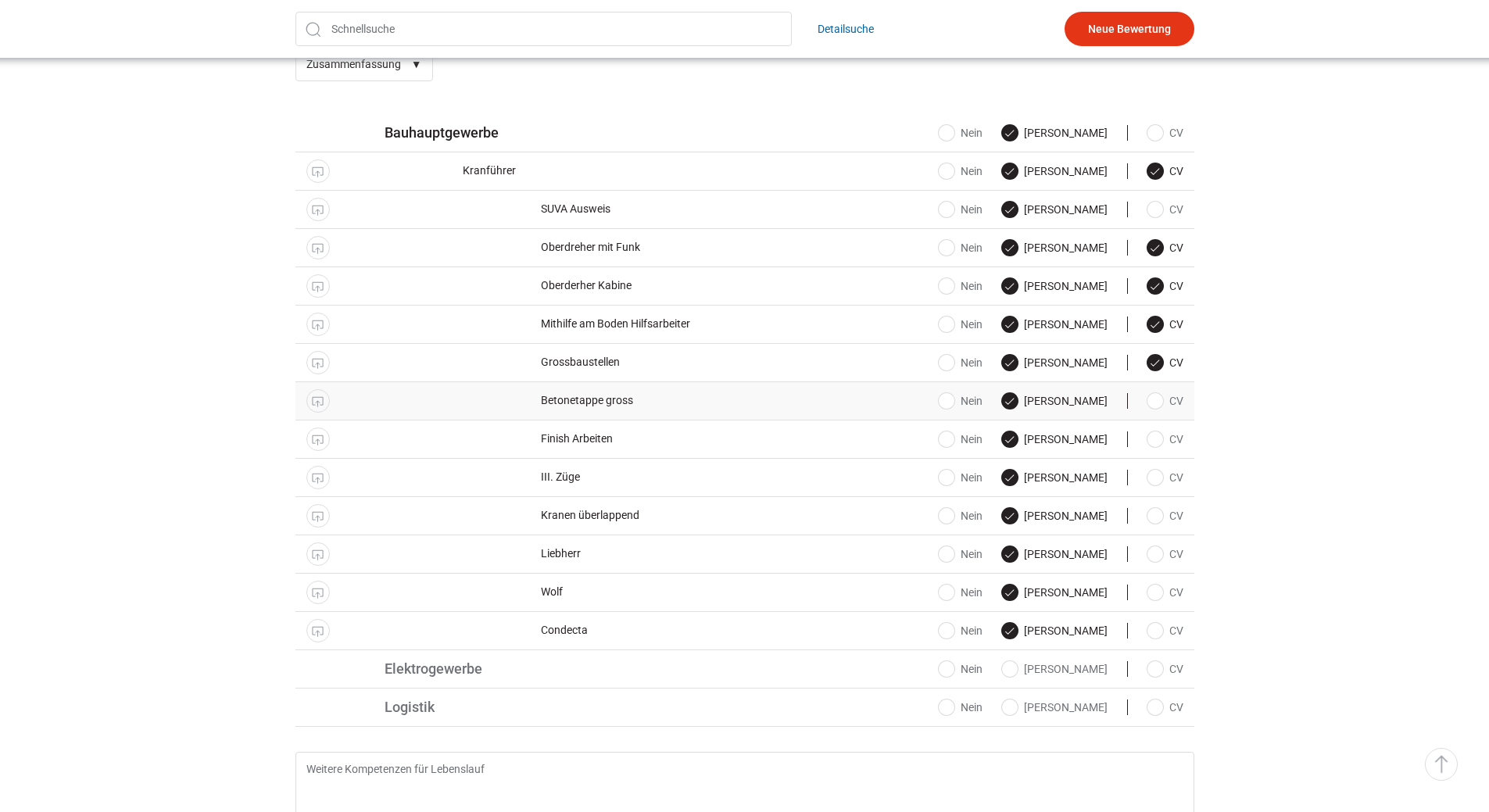
click at [1159, 408] on label "CV" at bounding box center [1155, 401] width 56 height 16
checkbox input "true"
click at [1156, 442] on label "CV" at bounding box center [1155, 439] width 56 height 16
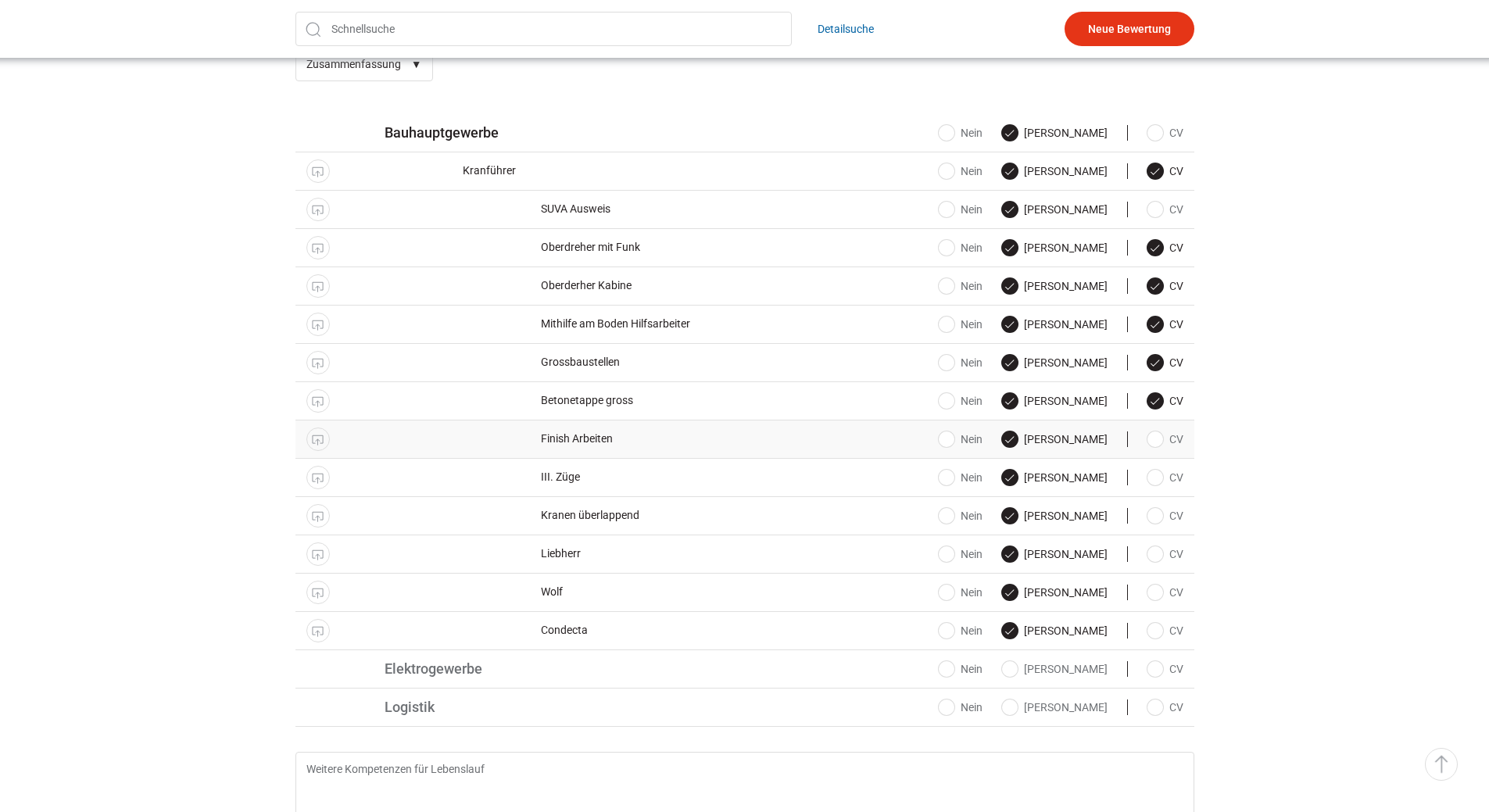
checkbox input "true"
click at [1155, 483] on label "CV" at bounding box center [1155, 478] width 56 height 16
checkbox input "true"
click at [1155, 524] on label "CV" at bounding box center [1155, 516] width 56 height 16
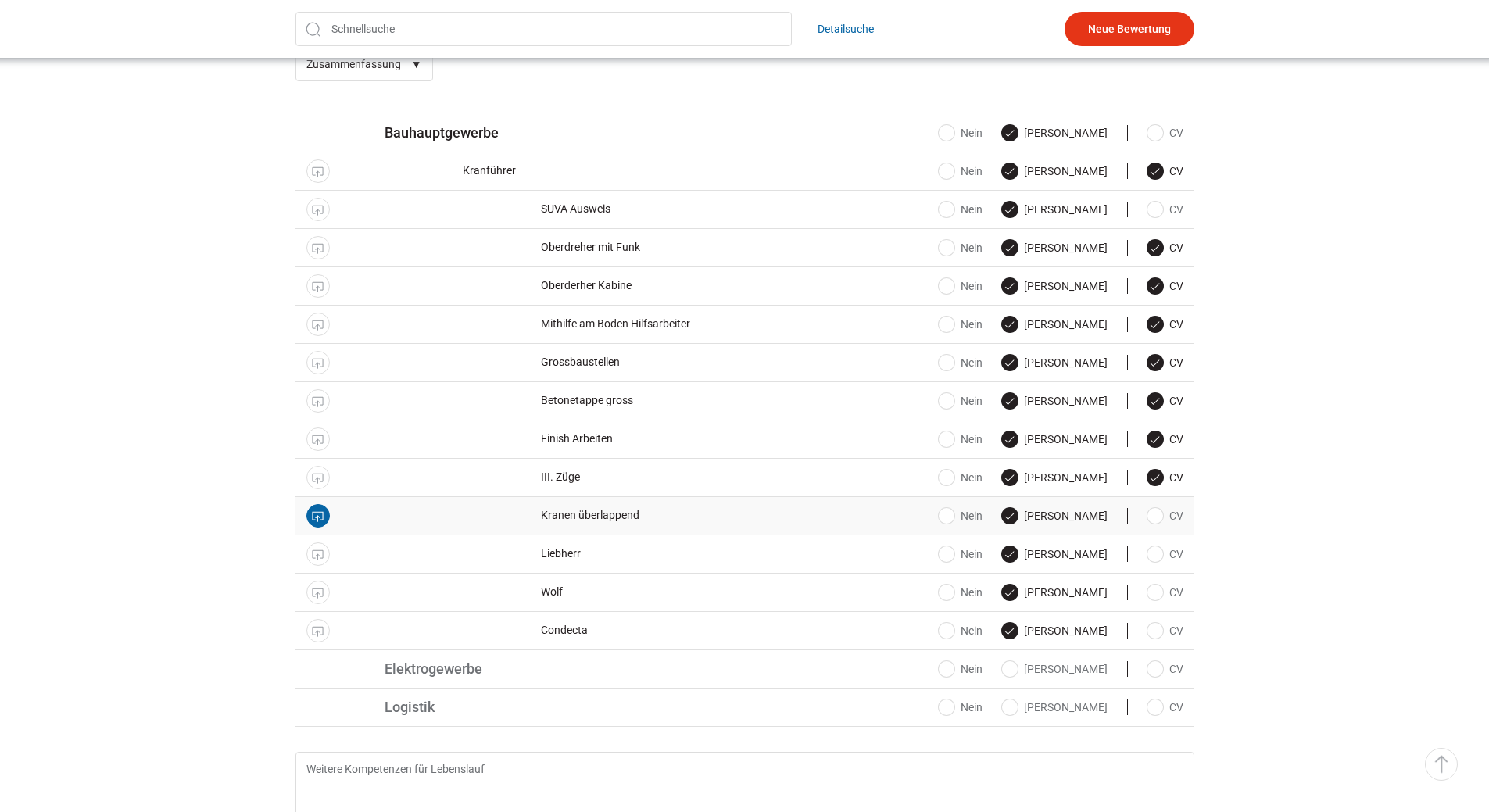
checkbox input "true"
click at [1149, 557] on label "CV" at bounding box center [1155, 554] width 56 height 16
checkbox input "true"
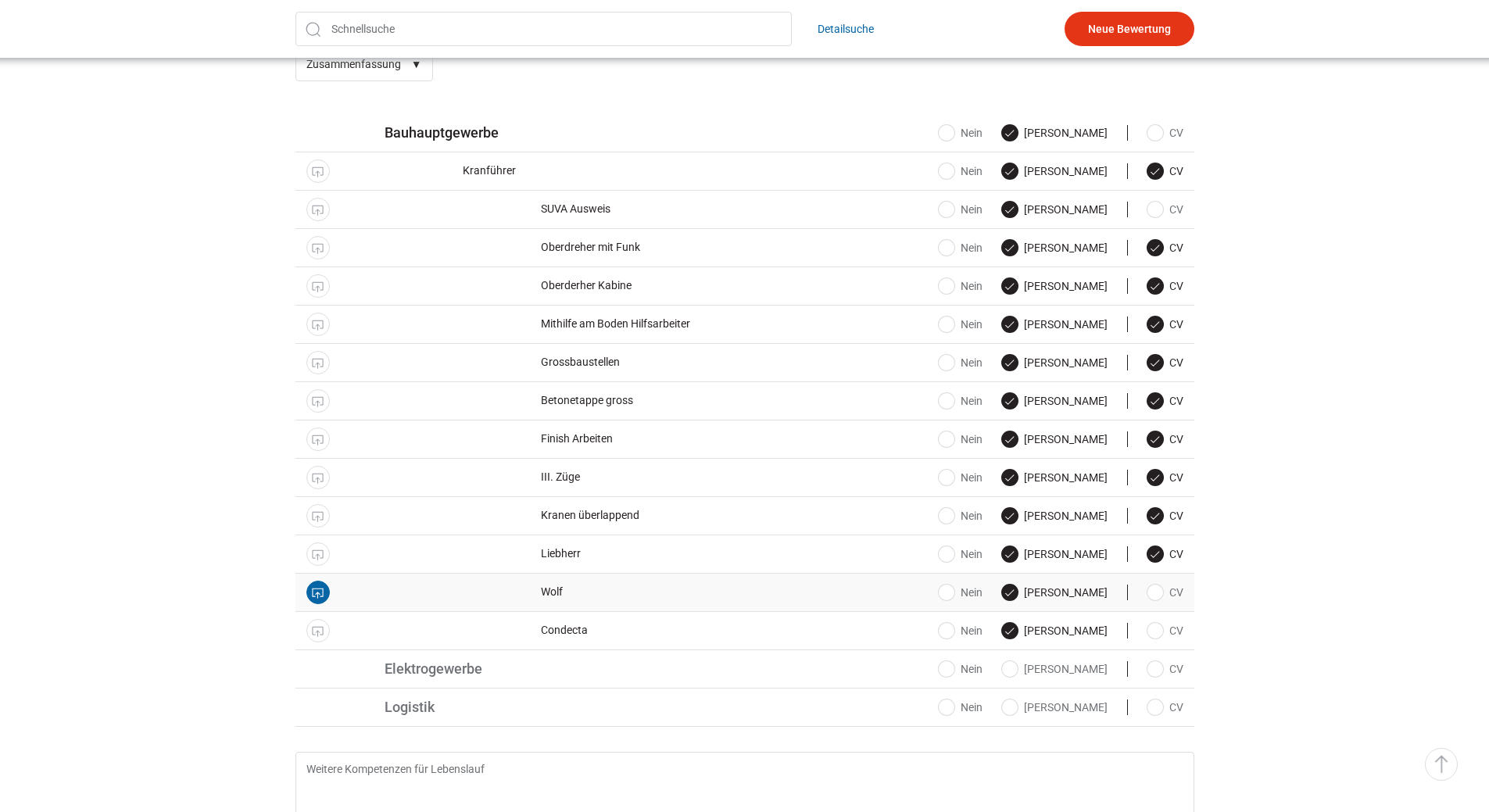
click at [1149, 590] on label "CV" at bounding box center [1155, 592] width 56 height 16
checkbox input "true"
click at [1150, 632] on label "CV" at bounding box center [1155, 630] width 56 height 16
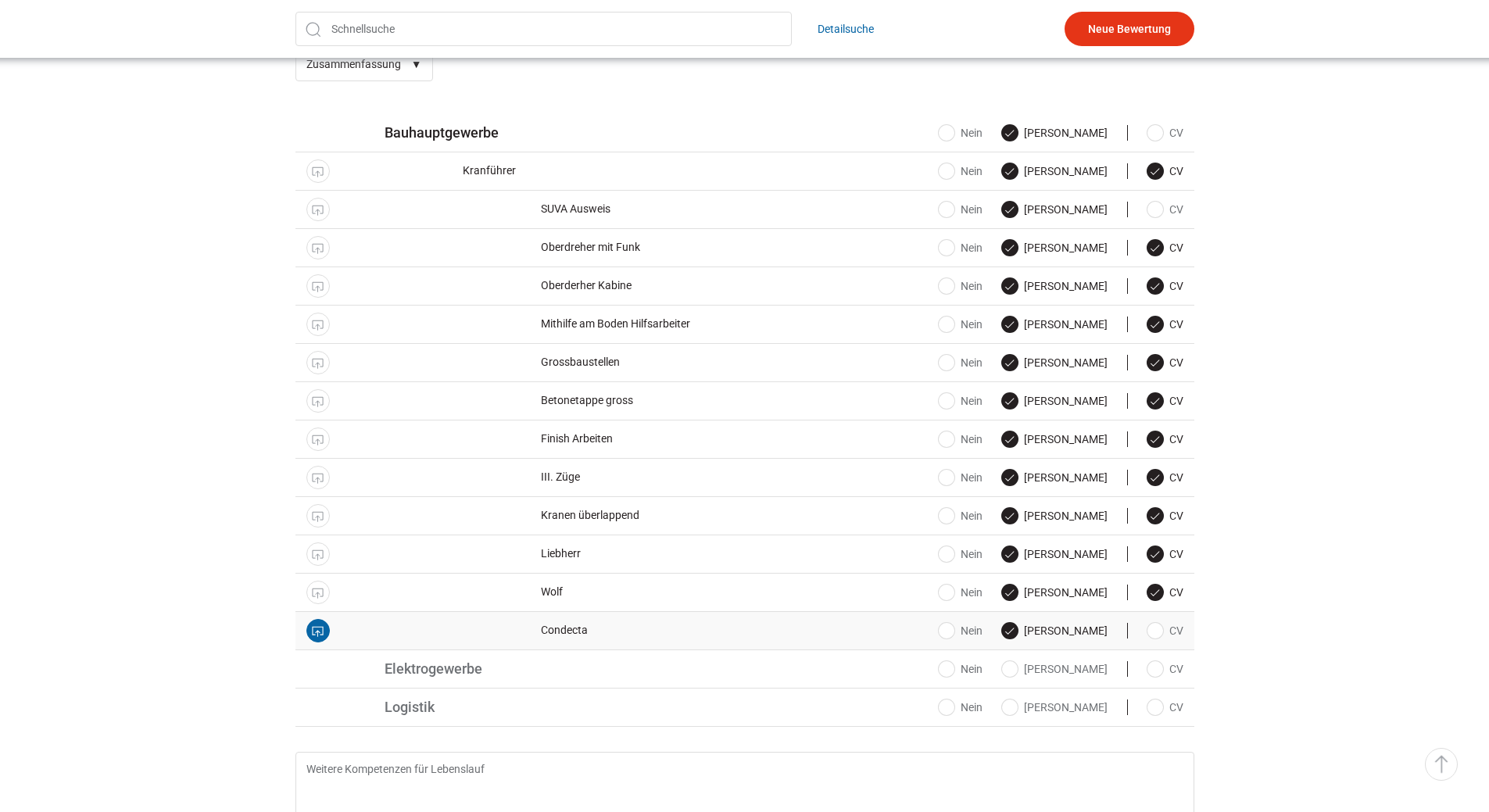
checkbox input "true"
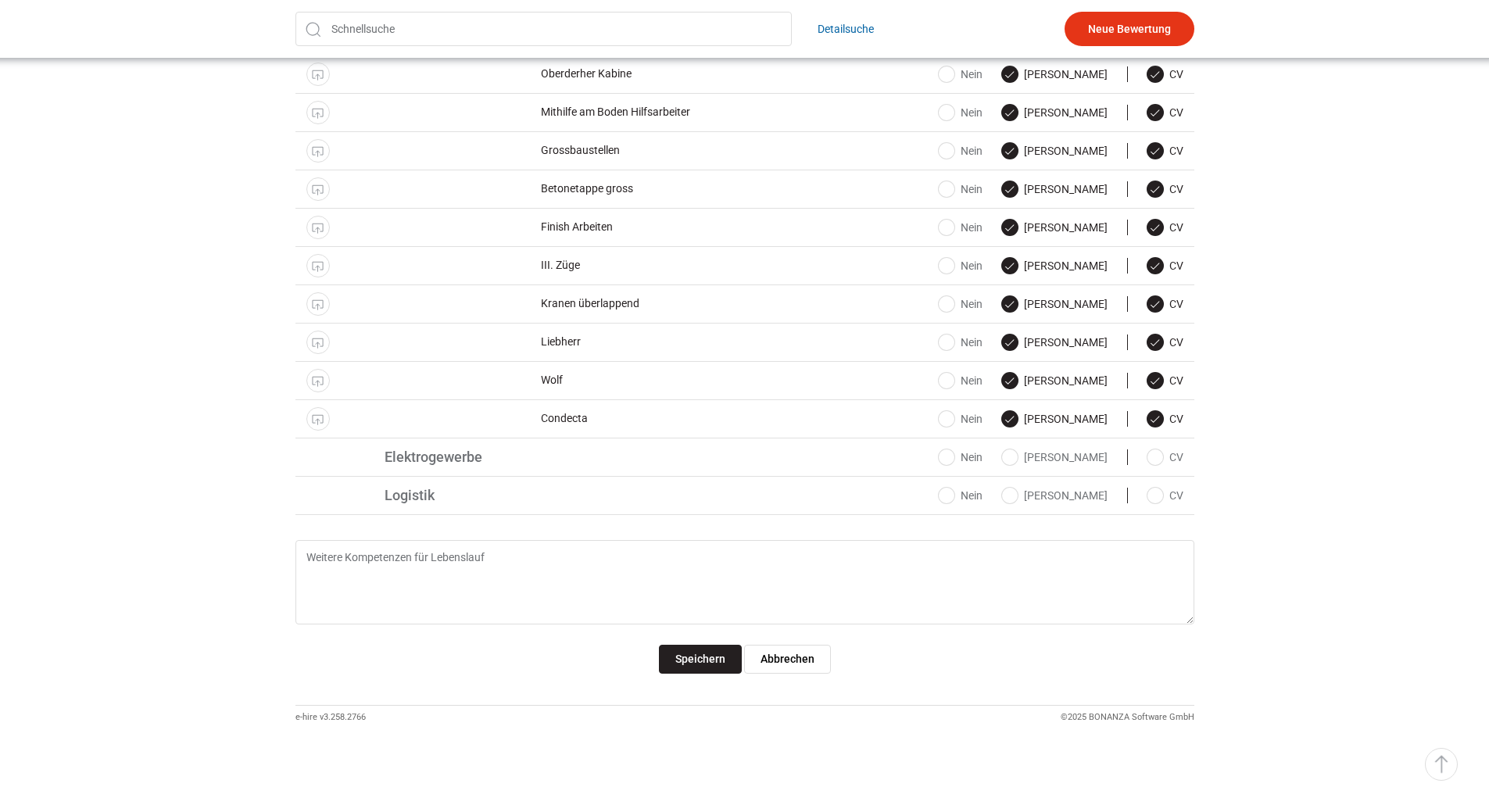
click at [695, 659] on input "Speichern" at bounding box center [700, 659] width 83 height 29
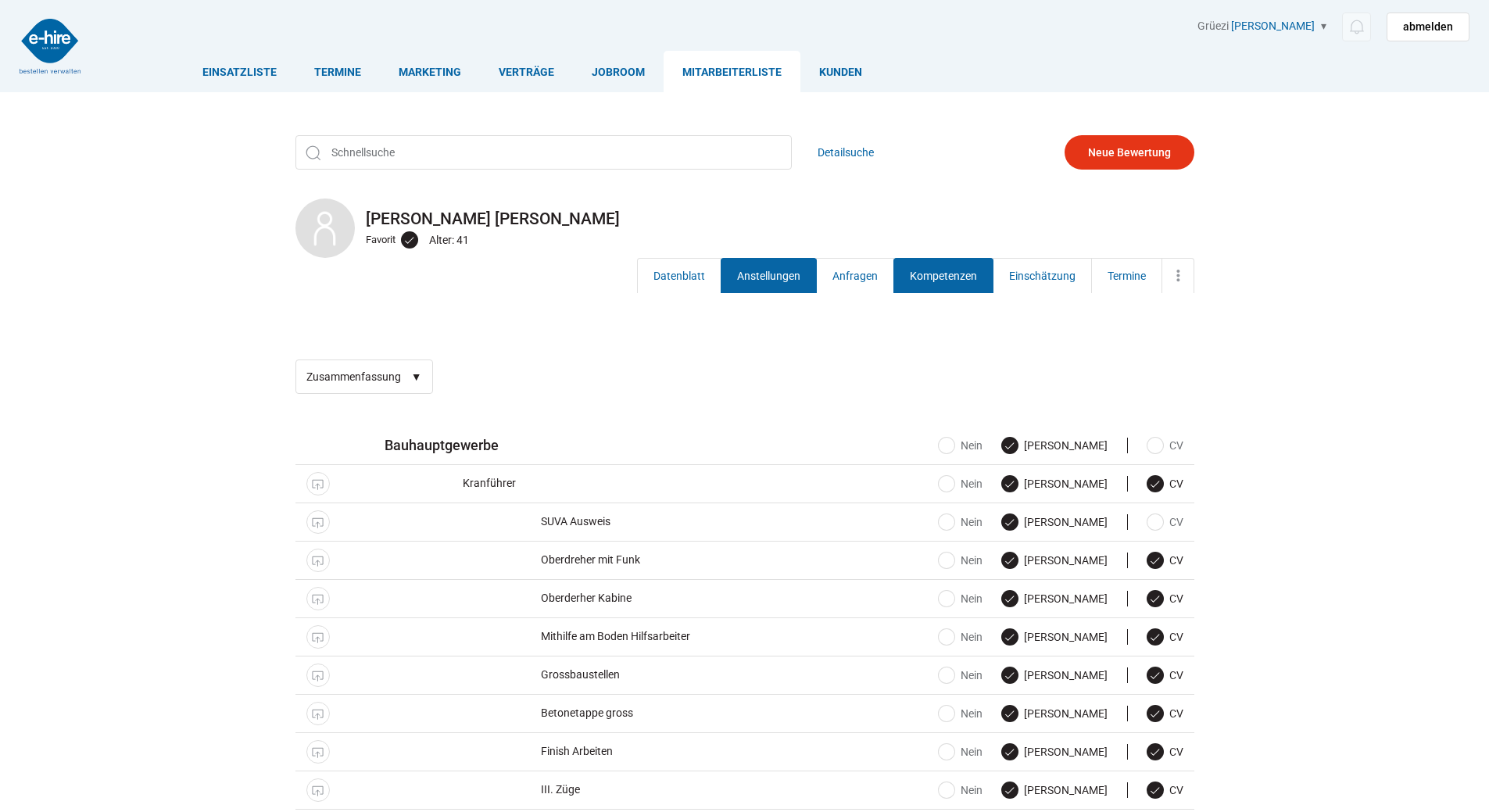
click at [751, 276] on link "Anstellungen" at bounding box center [769, 275] width 96 height 36
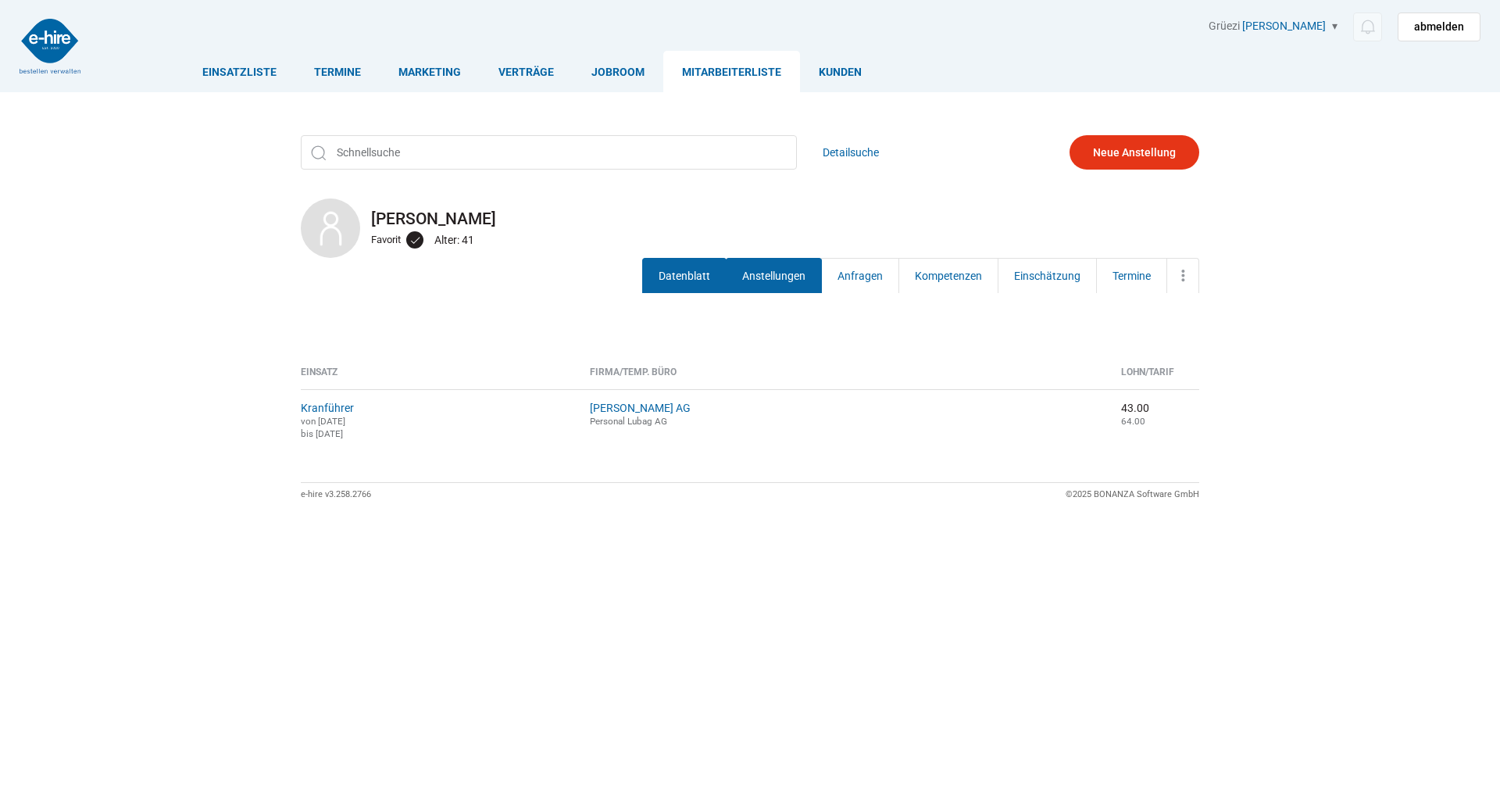
click at [675, 282] on link "Datenblatt" at bounding box center [684, 275] width 85 height 36
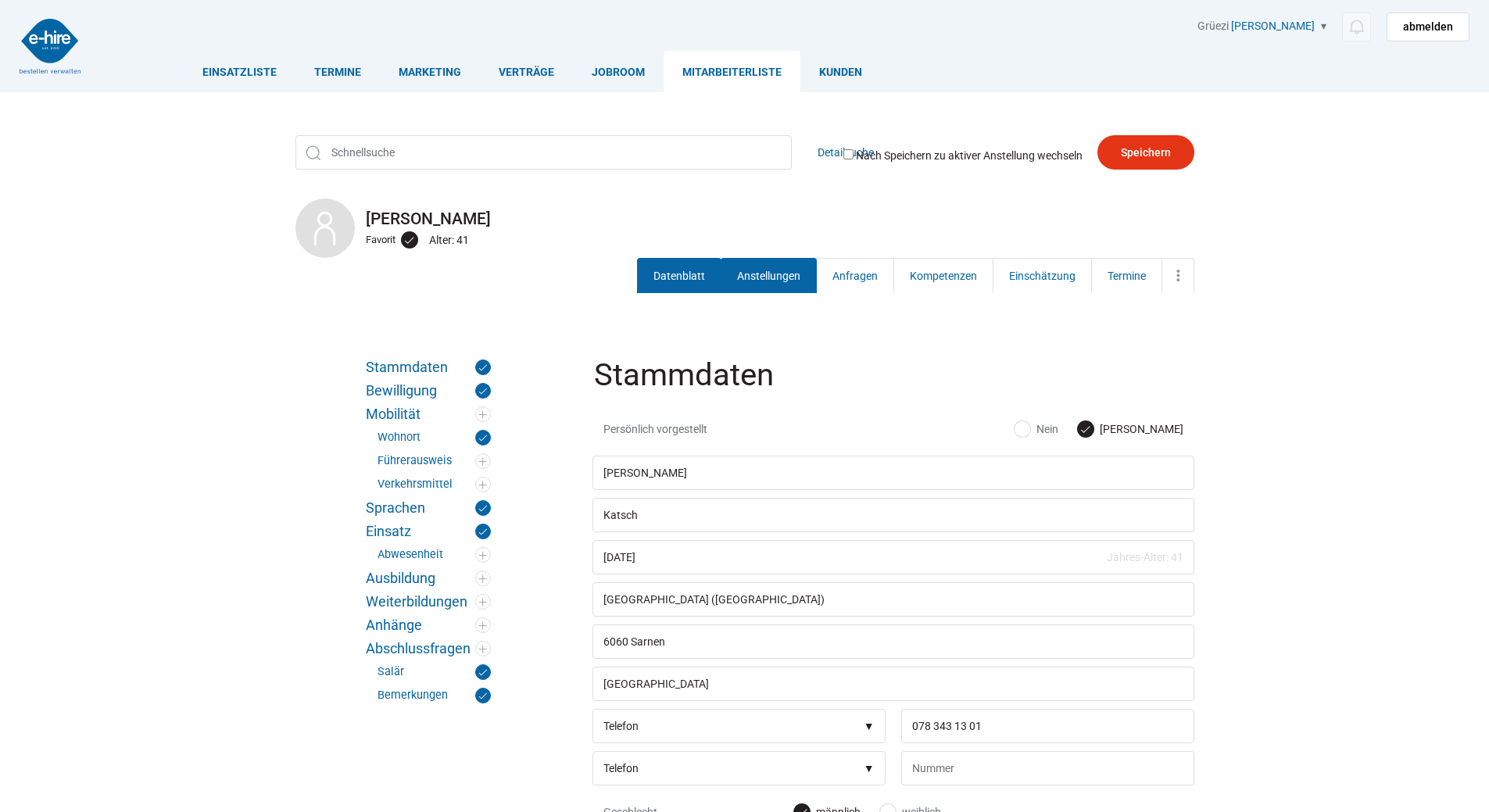
click at [759, 269] on link "Anstellungen" at bounding box center [769, 275] width 96 height 36
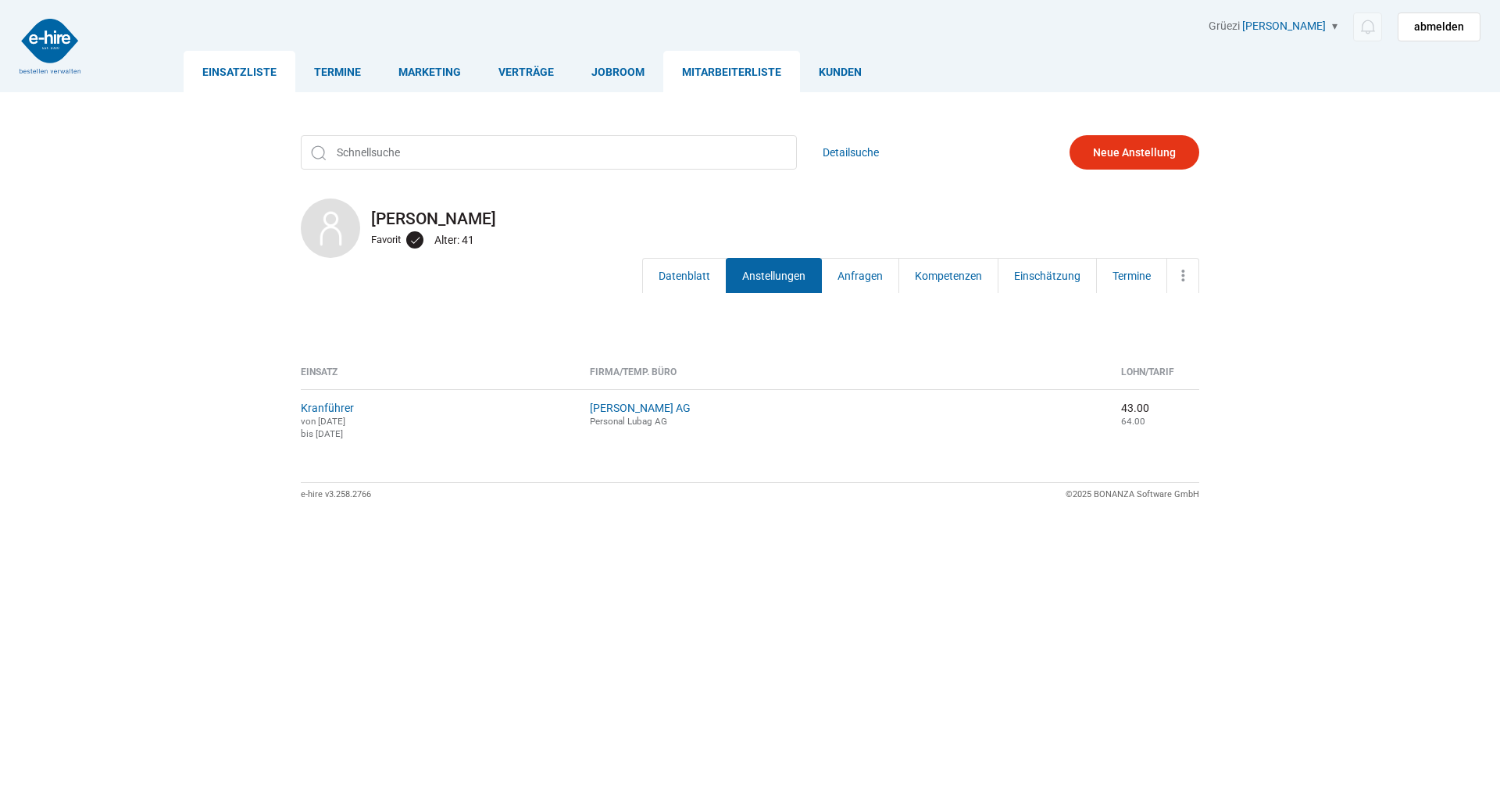
click at [232, 67] on link "Einsatzliste" at bounding box center [239, 71] width 111 height 41
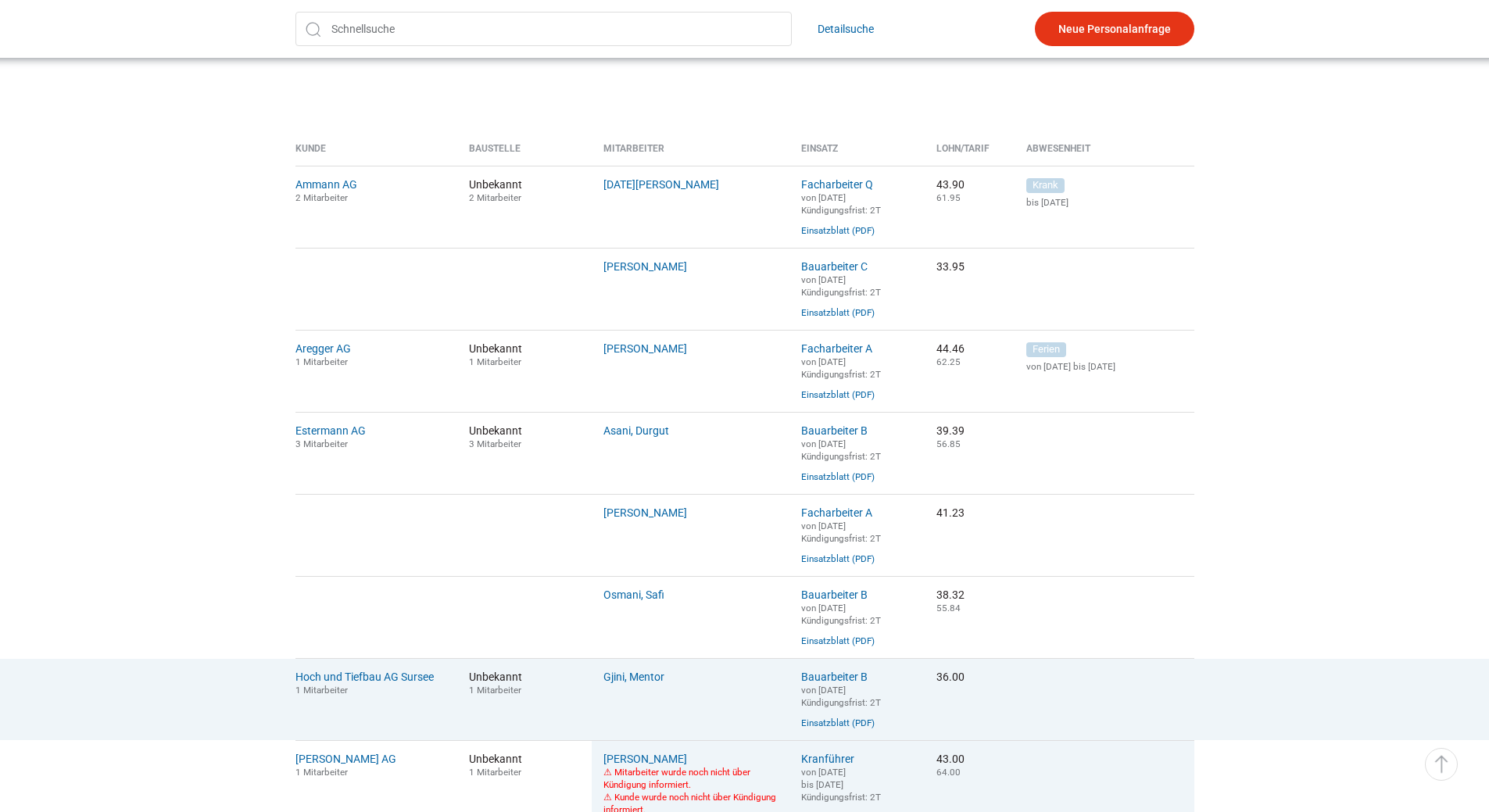
scroll to position [313, 0]
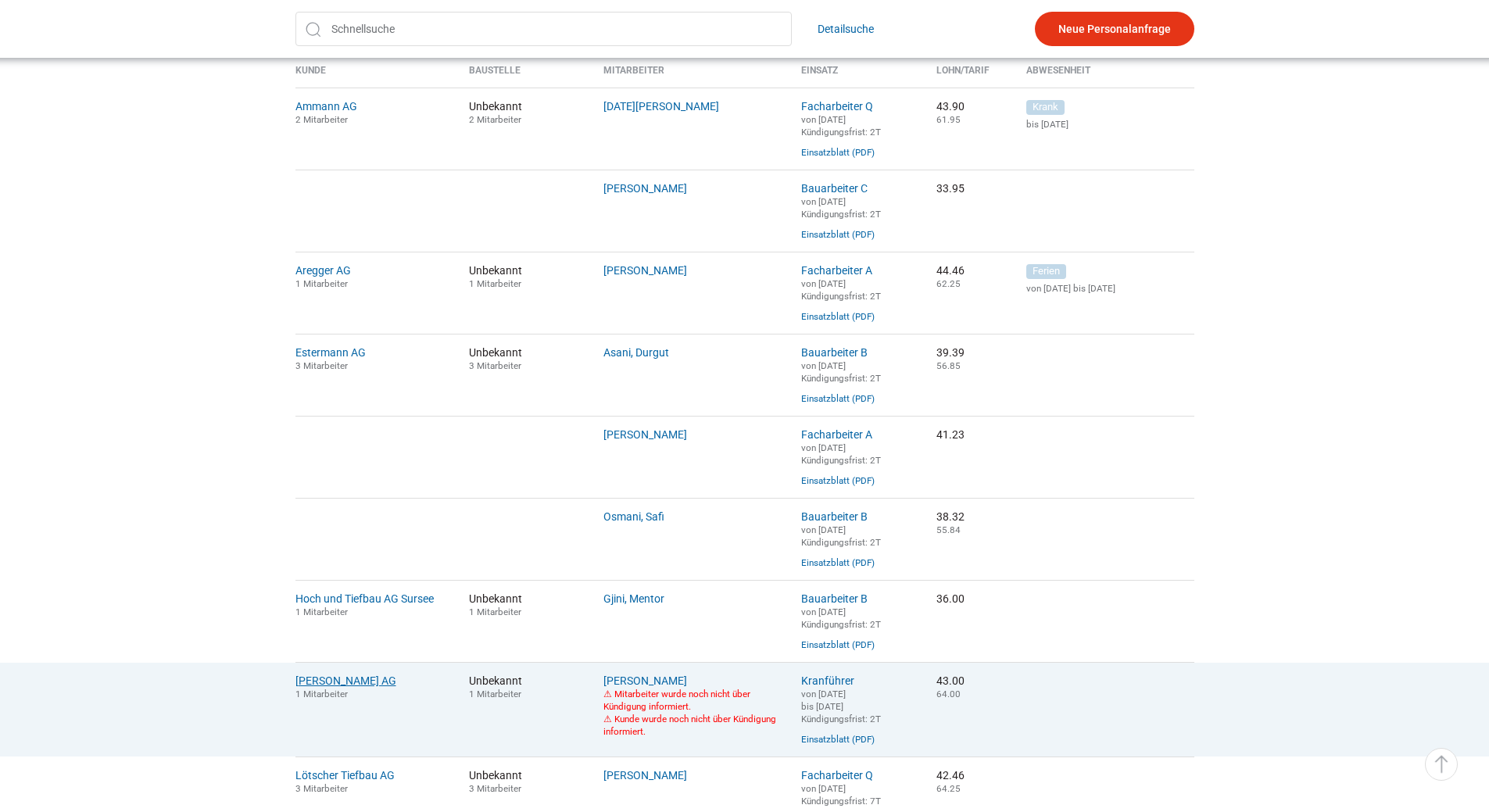
click at [329, 687] on link "[PERSON_NAME] AG" at bounding box center [346, 681] width 101 height 13
